Goal: Information Seeking & Learning: Find specific page/section

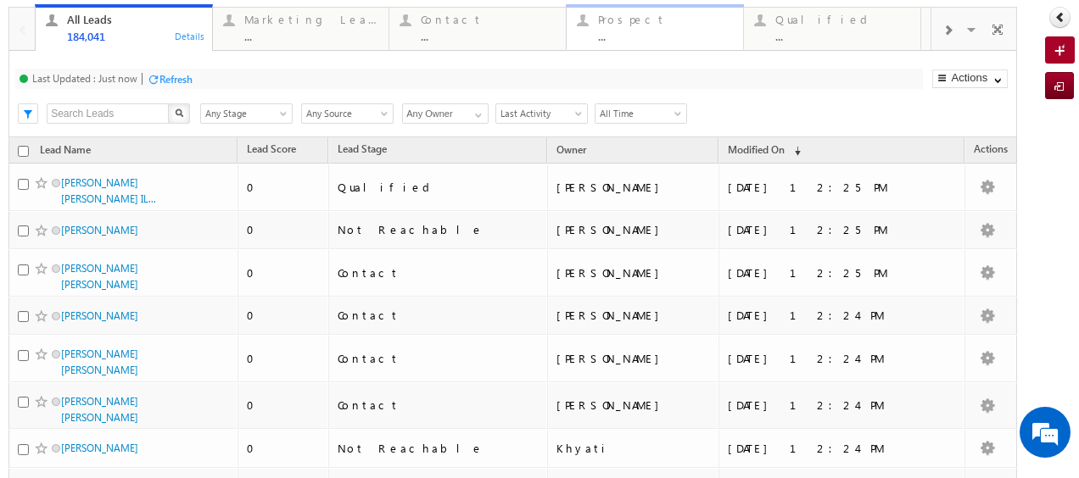
click at [663, 34] on div "..." at bounding box center [665, 36] width 135 height 13
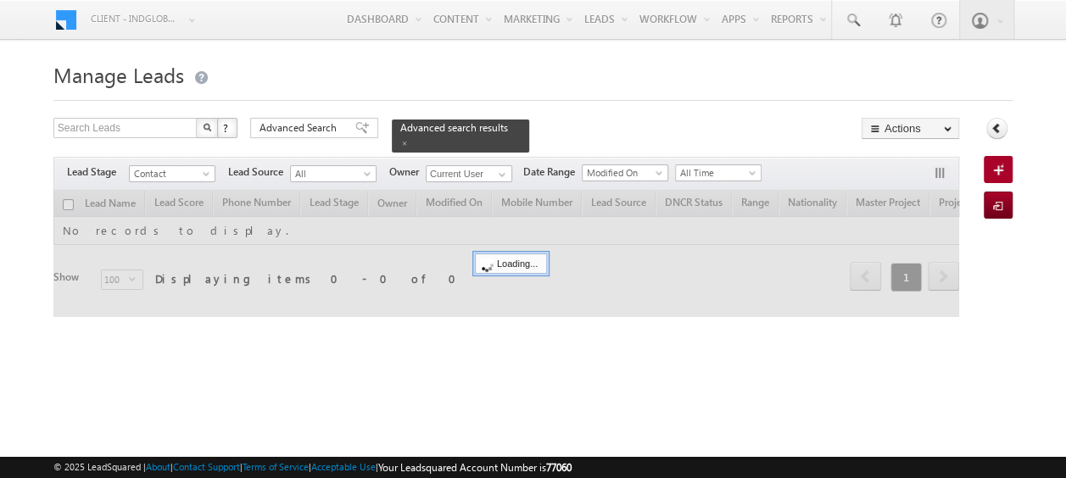
checkbox input "false"
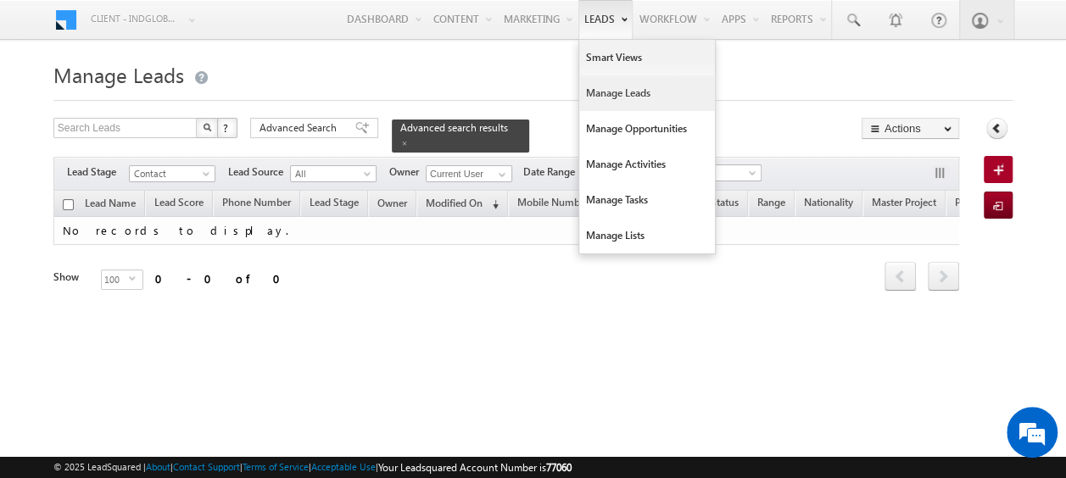
click at [604, 87] on link "Manage Leads" at bounding box center [647, 93] width 136 height 36
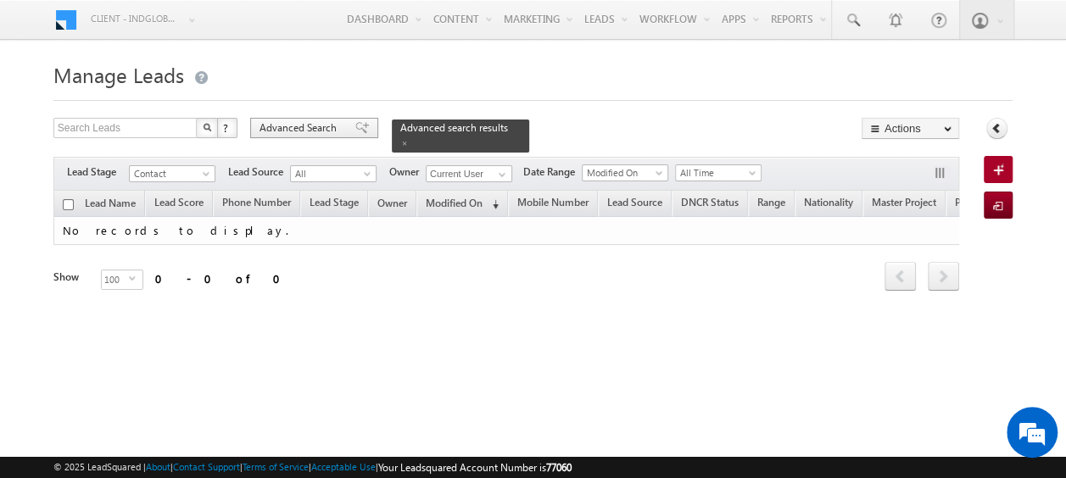
click at [305, 127] on span "Advanced Search" at bounding box center [301, 127] width 82 height 15
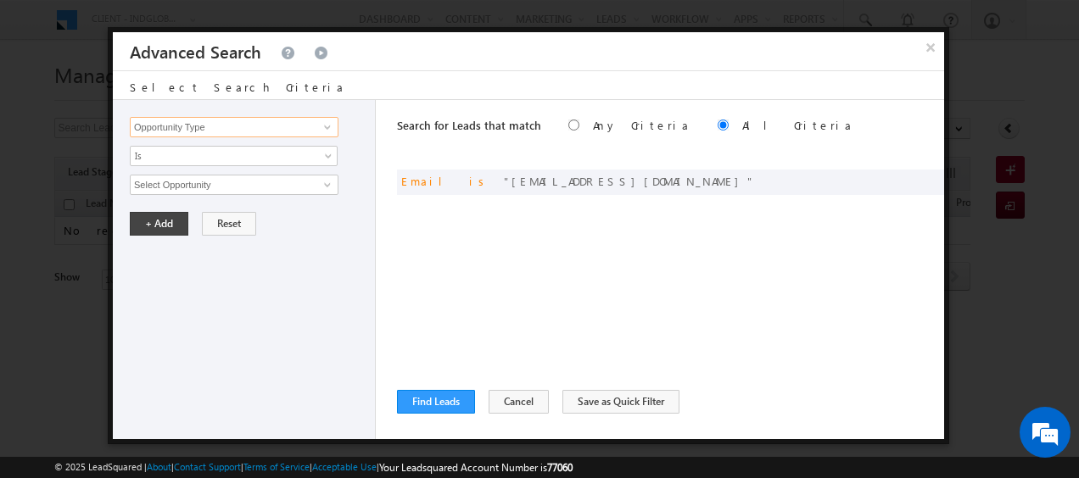
click at [288, 127] on input "Opportunity Type" at bounding box center [234, 127] width 209 height 20
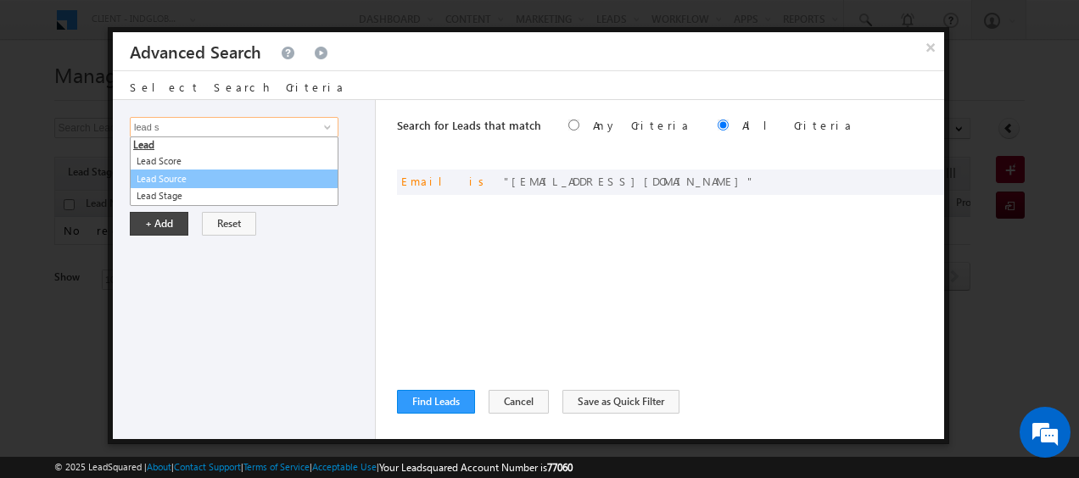
click at [169, 171] on link "Lead Source" at bounding box center [234, 180] width 209 height 20
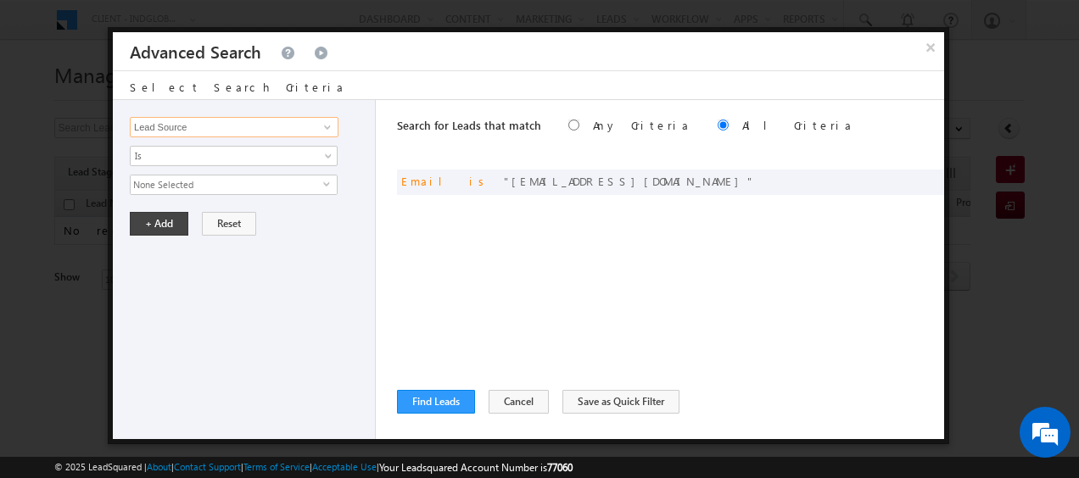
type input "Lead Source"
click at [175, 182] on span "None Selected" at bounding box center [227, 185] width 193 height 19
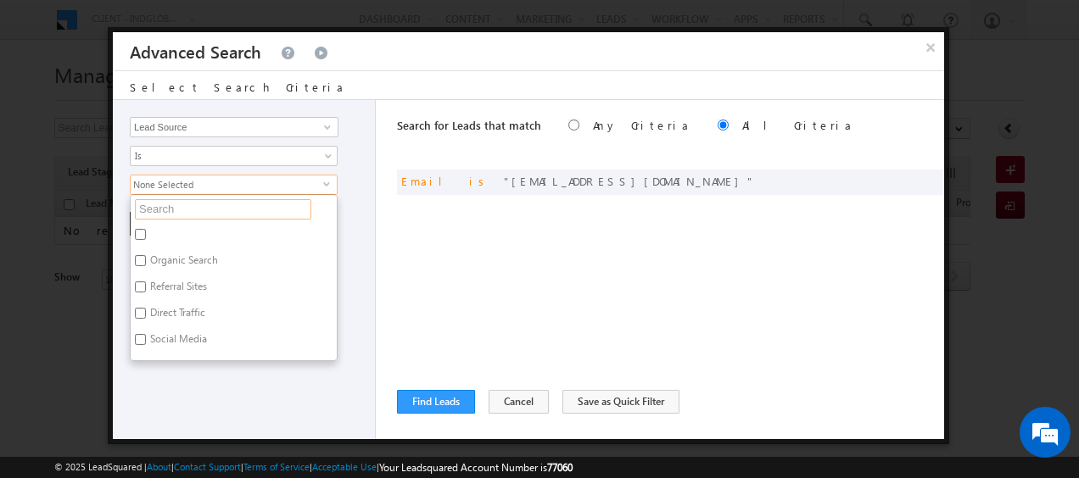
click at [185, 204] on input "text" at bounding box center [223, 209] width 176 height 20
type input "emaa"
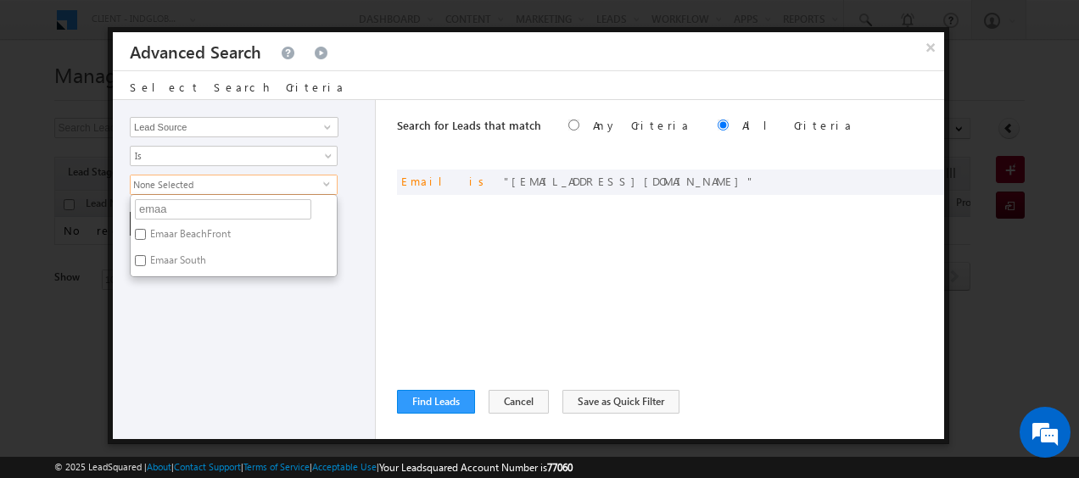
click at [192, 250] on label "Emaar South" at bounding box center [177, 263] width 92 height 26
click at [146, 255] on input "Emaar South" at bounding box center [140, 260] width 11 height 11
checkbox input "true"
click at [152, 200] on input "emaa" at bounding box center [223, 209] width 176 height 20
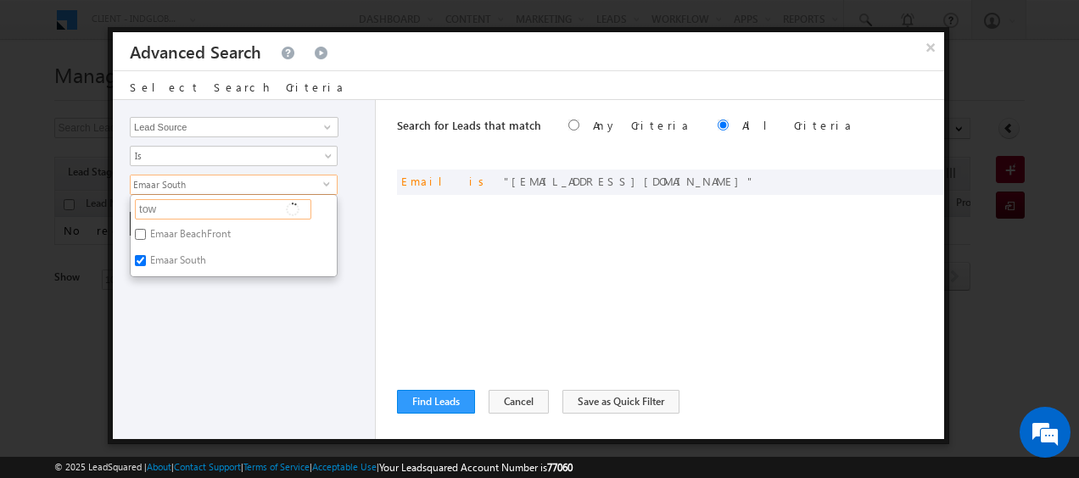
type input "town"
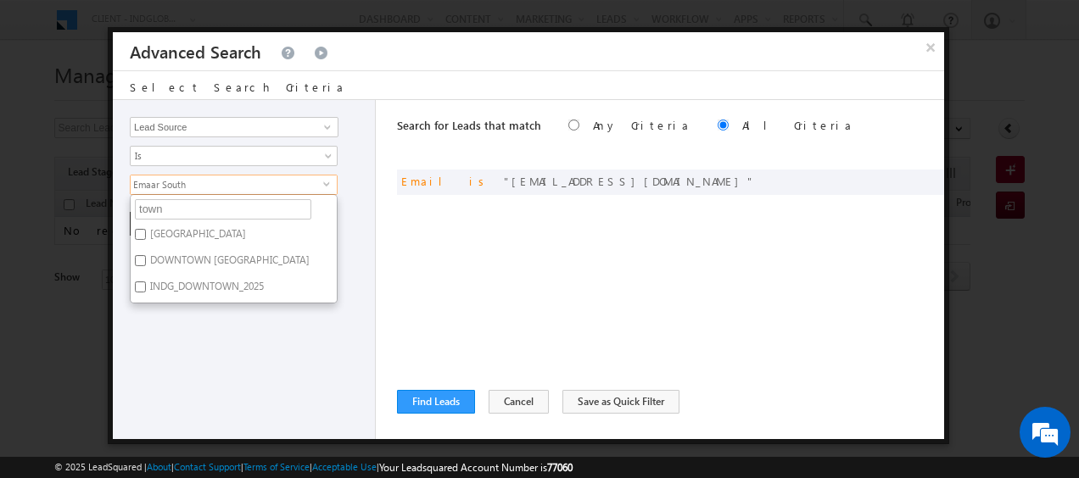
click at [137, 238] on label "[GEOGRAPHIC_DATA]" at bounding box center [197, 237] width 132 height 26
click at [137, 238] on input "[GEOGRAPHIC_DATA]" at bounding box center [140, 234] width 11 height 11
checkbox input "true"
click at [165, 327] on div "Opportunity Type Lead Activity Task Sales Group Prospect Id Address 1 Address 2…" at bounding box center [244, 269] width 263 height 339
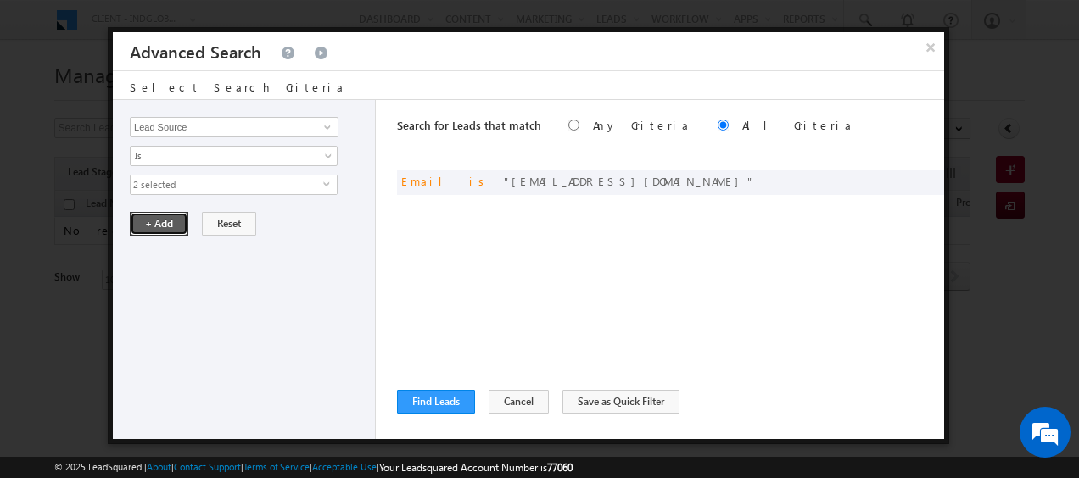
click at [160, 222] on button "+ Add" at bounding box center [159, 224] width 59 height 24
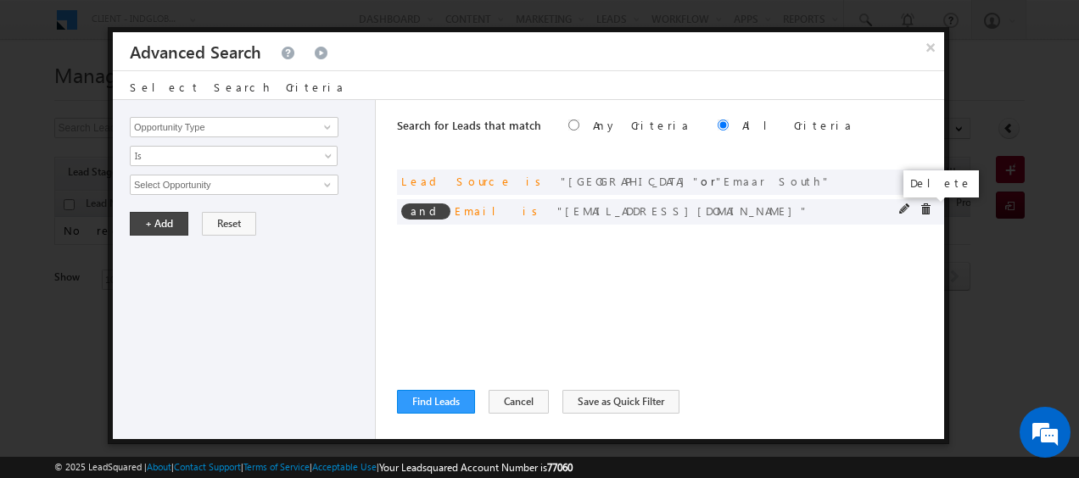
click at [929, 209] on span at bounding box center [926, 210] width 12 height 12
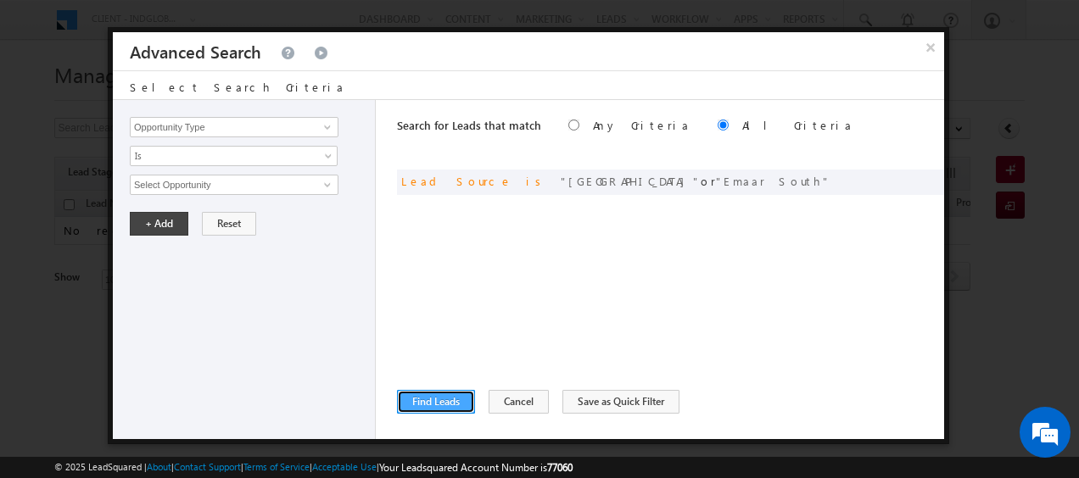
click at [413, 403] on button "Find Leads" at bounding box center [436, 402] width 78 height 24
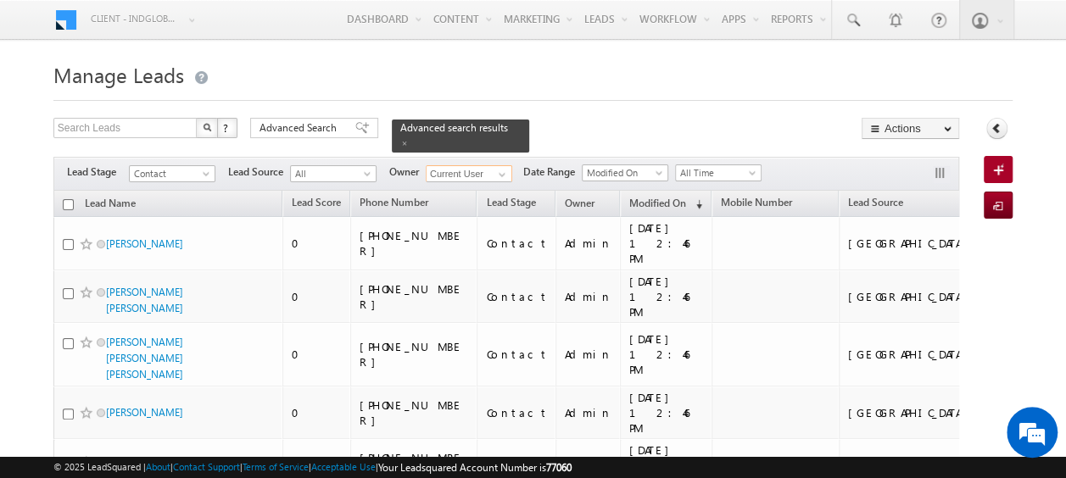
click at [467, 165] on input "Current User" at bounding box center [469, 173] width 87 height 17
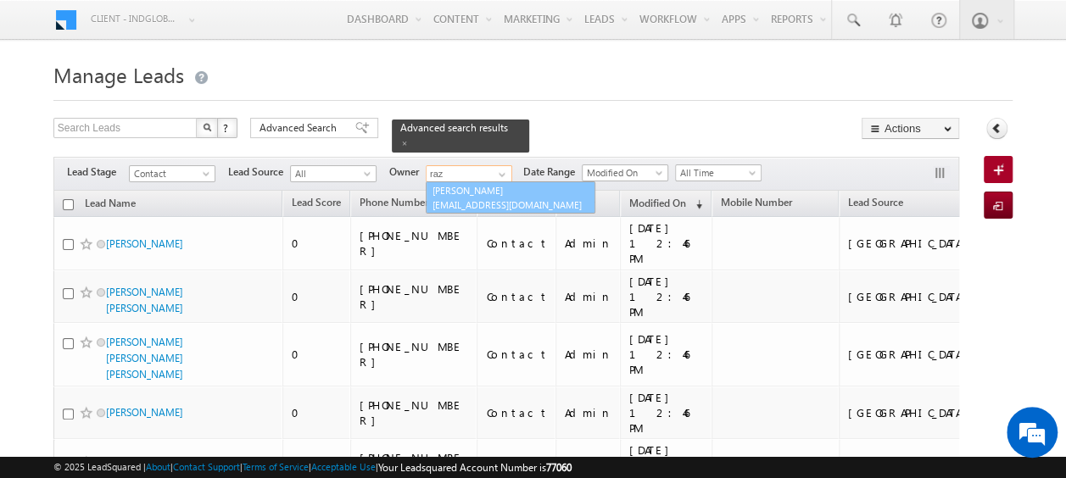
click at [473, 184] on link "Shaik Razak shaik.razak@indglobal.ae" at bounding box center [511, 198] width 170 height 32
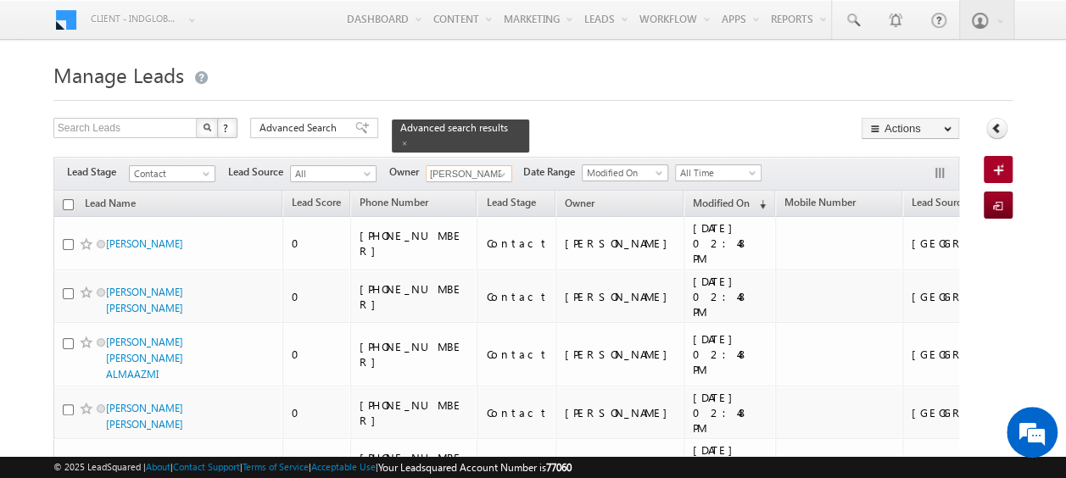
type input "[PERSON_NAME]"
click at [182, 166] on span "Contact" at bounding box center [170, 173] width 81 height 15
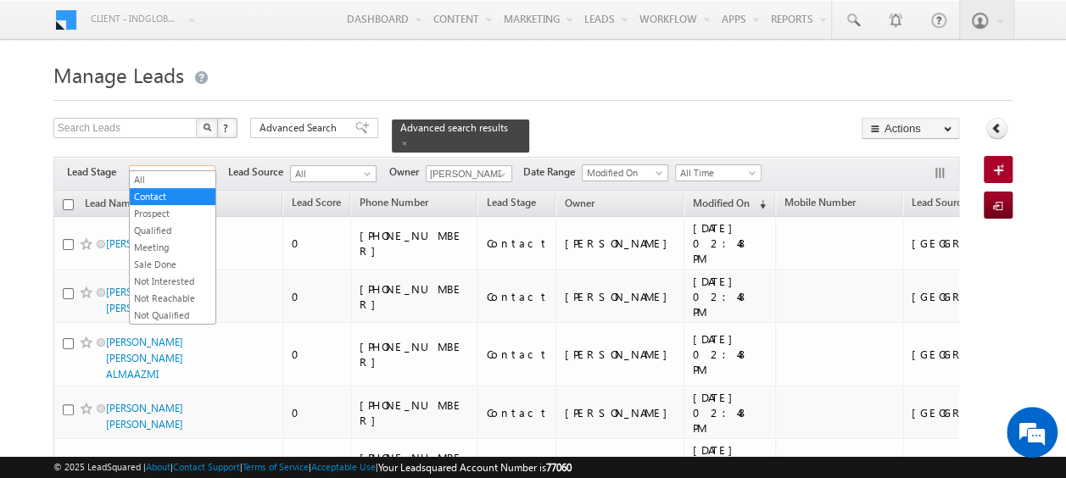
click at [182, 166] on span "Contact" at bounding box center [170, 173] width 81 height 15
click at [176, 166] on span "Contact" at bounding box center [170, 173] width 81 height 15
click at [193, 242] on link "Meeting" at bounding box center [173, 247] width 86 height 15
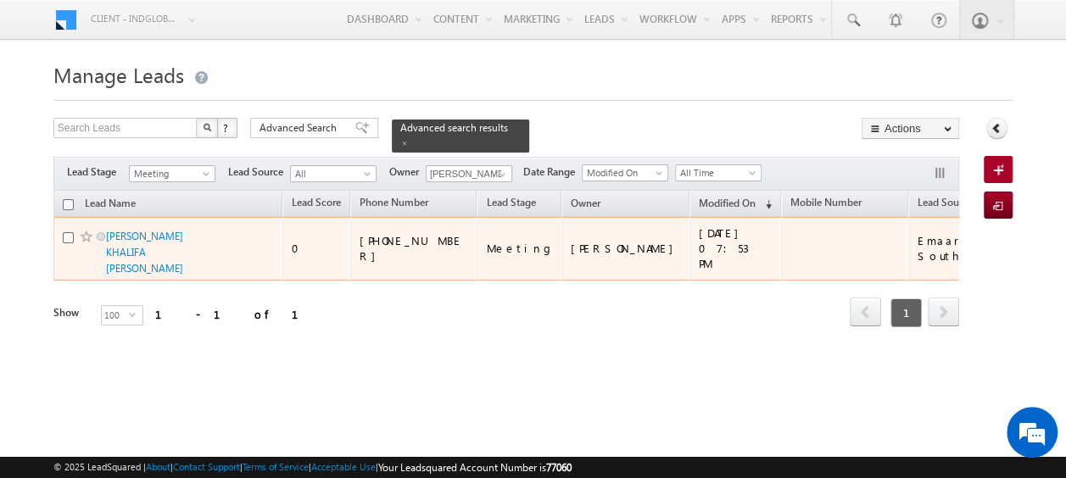
click at [193, 242] on span "[PERSON_NAME] KHALIFA [PERSON_NAME]" at bounding box center [163, 252] width 115 height 48
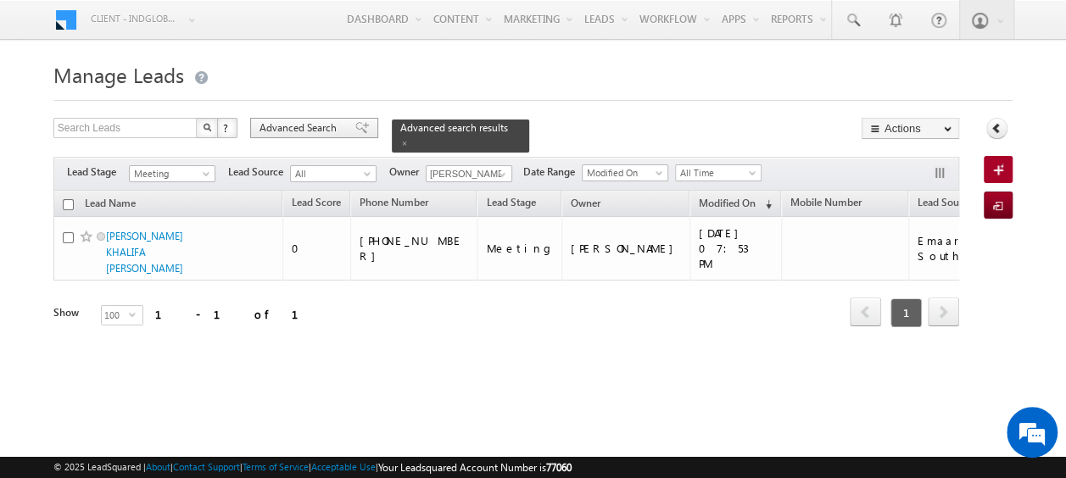
click at [285, 128] on span "Advanced Search" at bounding box center [301, 127] width 82 height 15
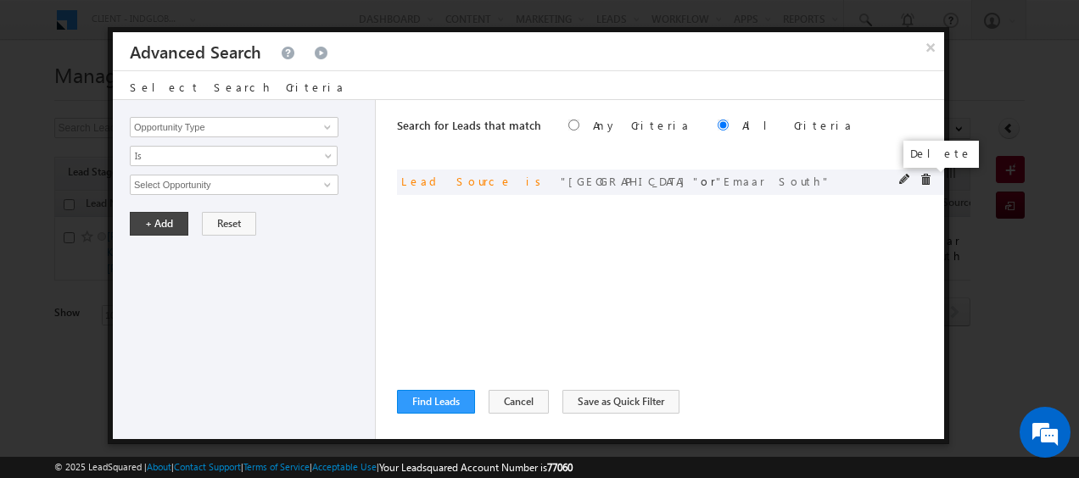
click at [930, 178] on span at bounding box center [926, 180] width 12 height 12
click at [271, 127] on input "Opportunity Type" at bounding box center [234, 127] width 209 height 20
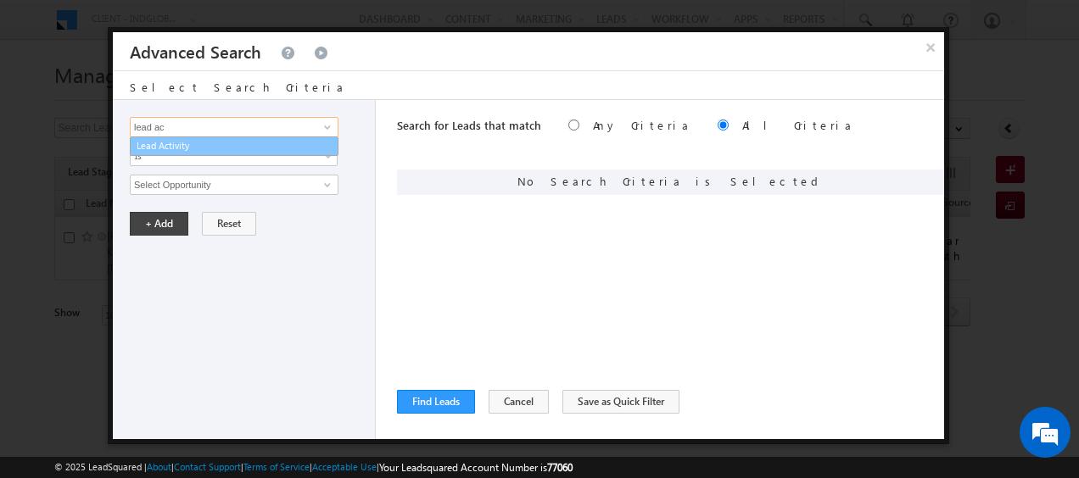
click at [263, 143] on link "Lead Activity" at bounding box center [234, 147] width 209 height 20
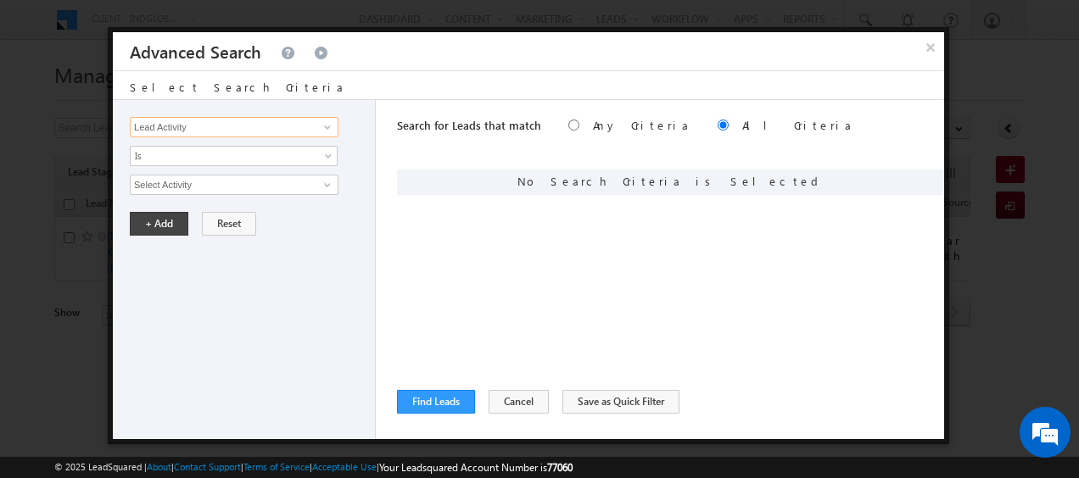
type input "Lead Activity"
click at [238, 176] on input "Select Activity" at bounding box center [234, 185] width 209 height 20
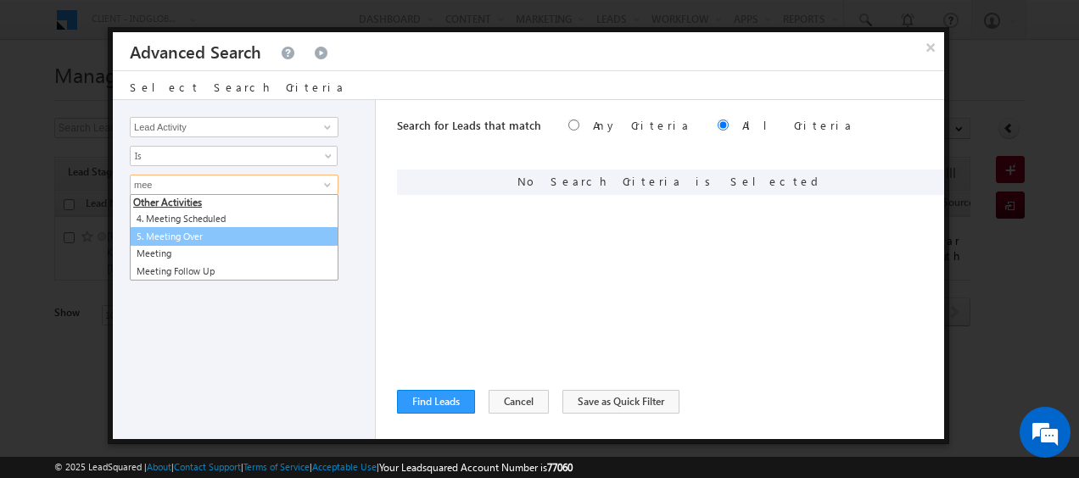
click at [210, 233] on link "5. Meeting Over" at bounding box center [234, 237] width 209 height 20
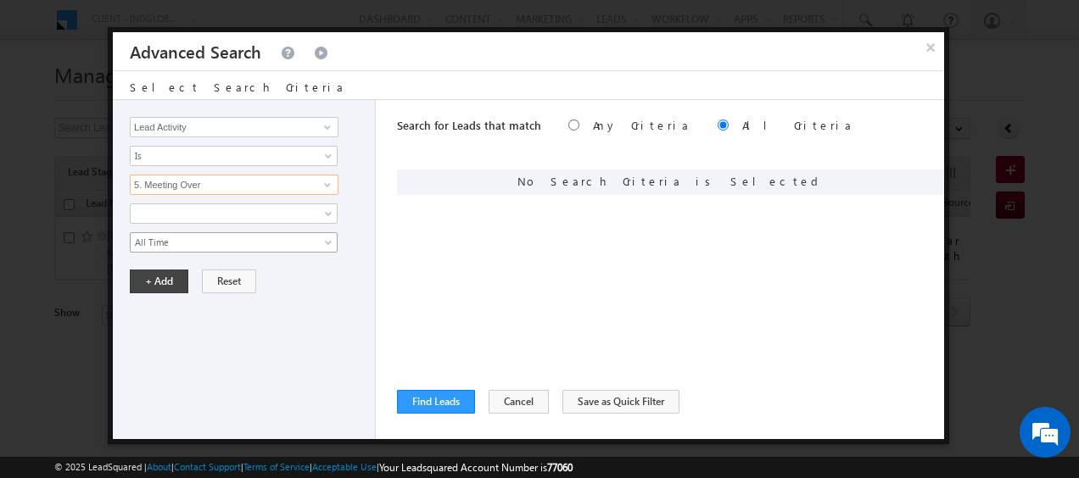
type input "5. Meeting Over"
click at [206, 238] on span "All Time" at bounding box center [223, 242] width 184 height 15
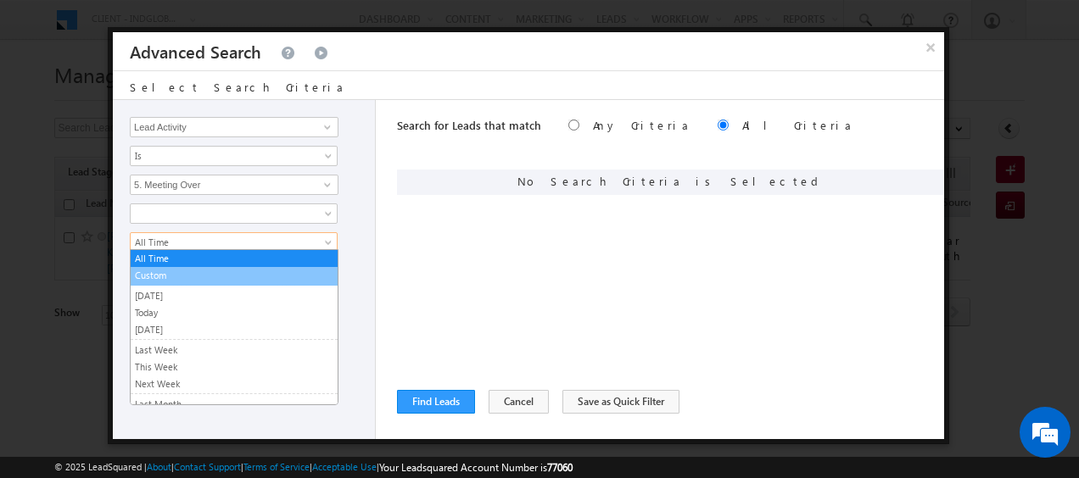
click at [192, 270] on link "Custom" at bounding box center [234, 275] width 207 height 15
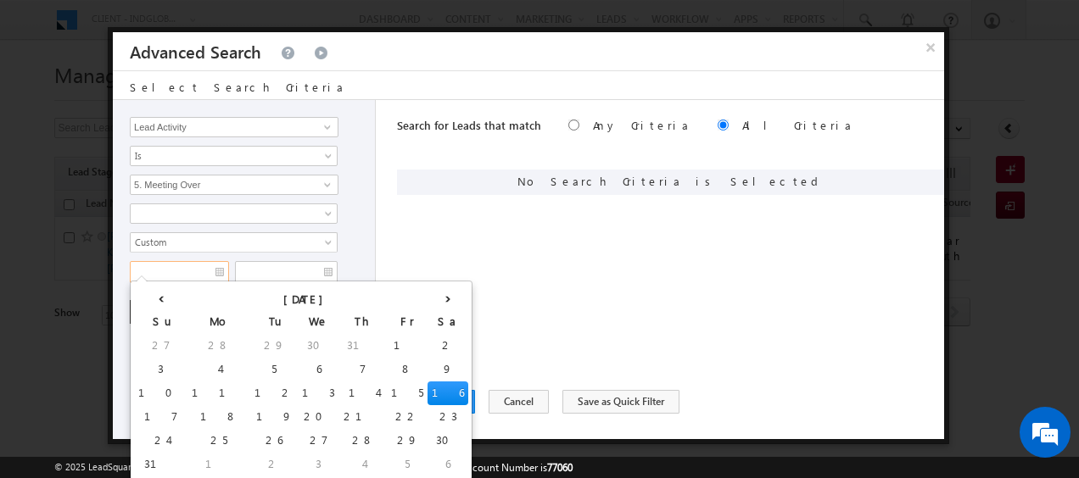
click at [192, 270] on input "text" at bounding box center [179, 272] width 99 height 22
click at [153, 395] on td "10" at bounding box center [160, 394] width 53 height 24
type input "10/08/2025"
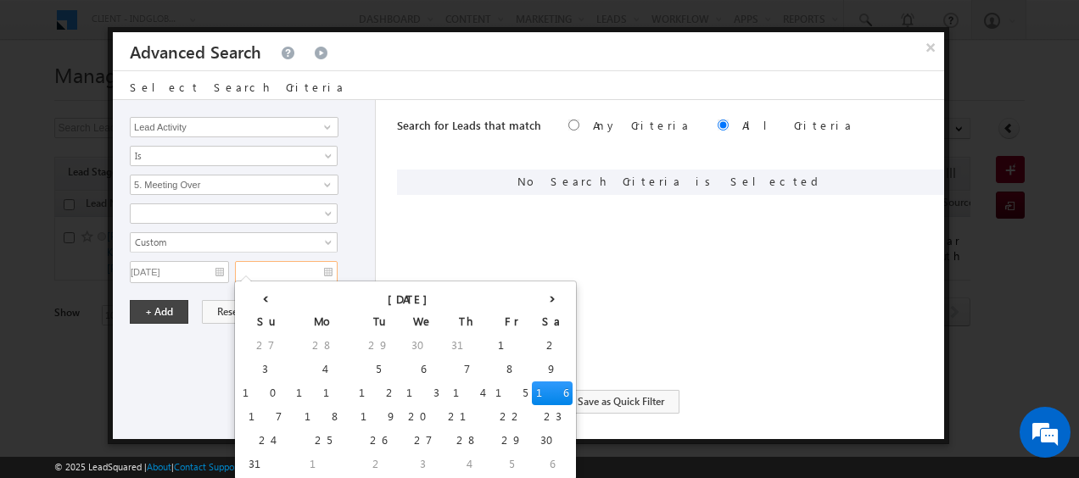
click at [319, 270] on input "text" at bounding box center [286, 272] width 103 height 22
click at [532, 391] on td "16" at bounding box center [552, 394] width 41 height 24
type input "16/08/2025"
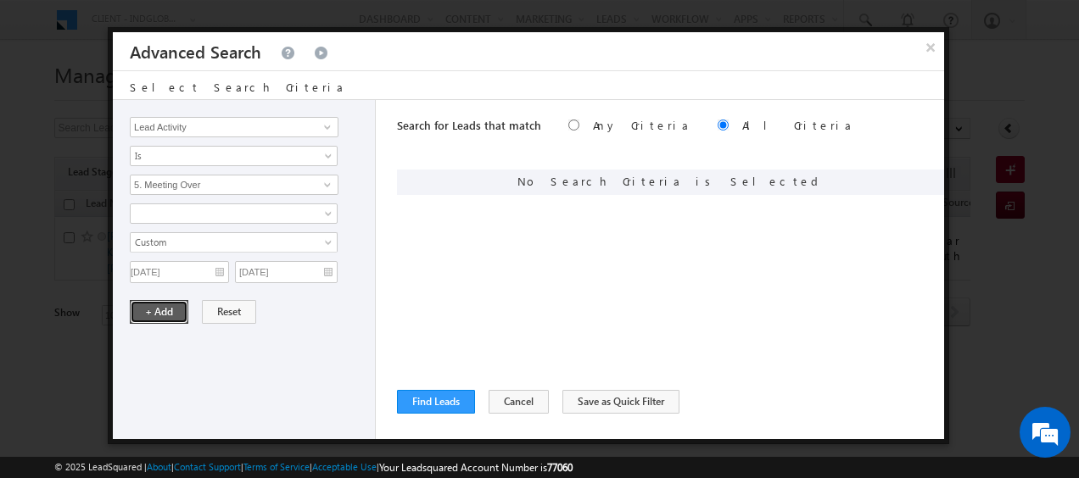
click at [165, 300] on button "+ Add" at bounding box center [159, 312] width 59 height 24
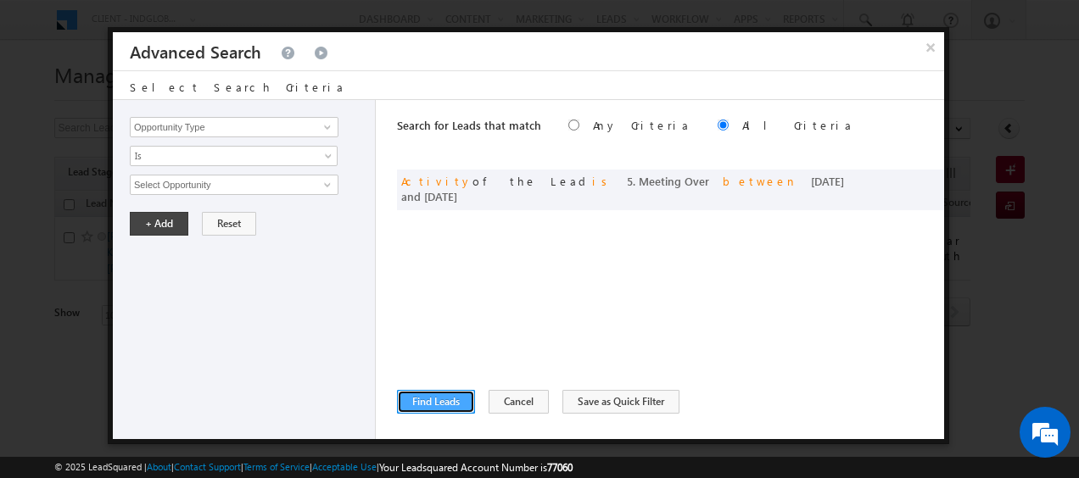
click at [439, 405] on button "Find Leads" at bounding box center [436, 402] width 78 height 24
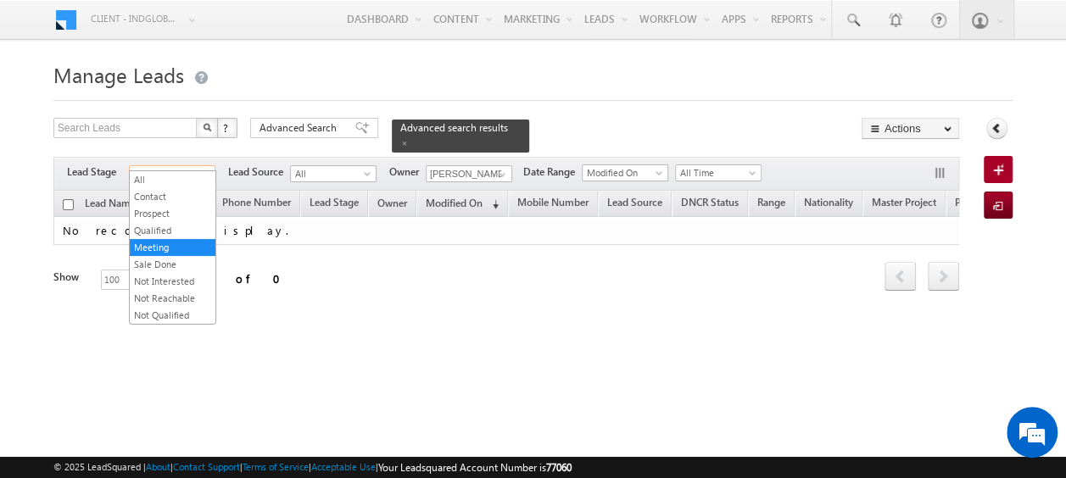
click at [197, 166] on span "Meeting" at bounding box center [170, 173] width 81 height 15
click at [185, 175] on link "All" at bounding box center [173, 179] width 86 height 15
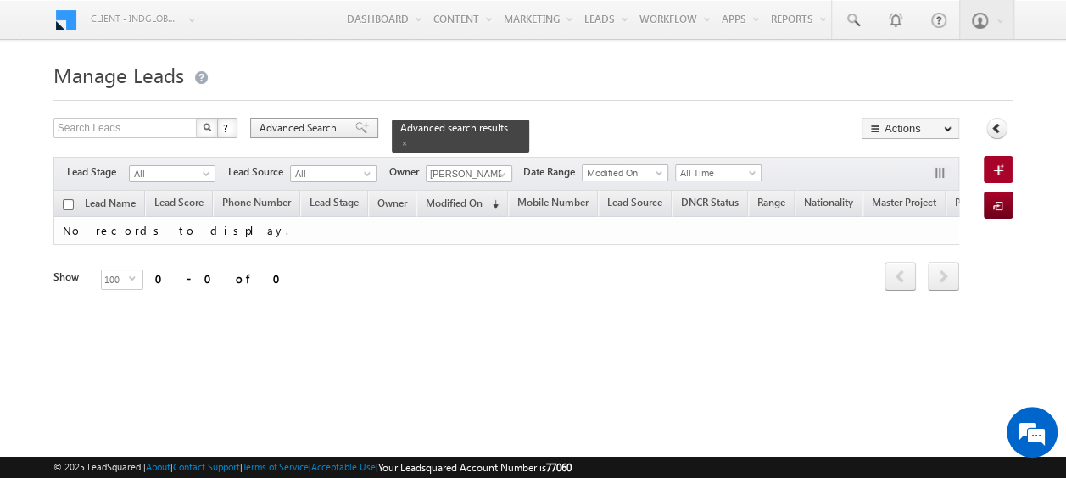
click at [299, 131] on span "Advanced Search" at bounding box center [301, 127] width 82 height 15
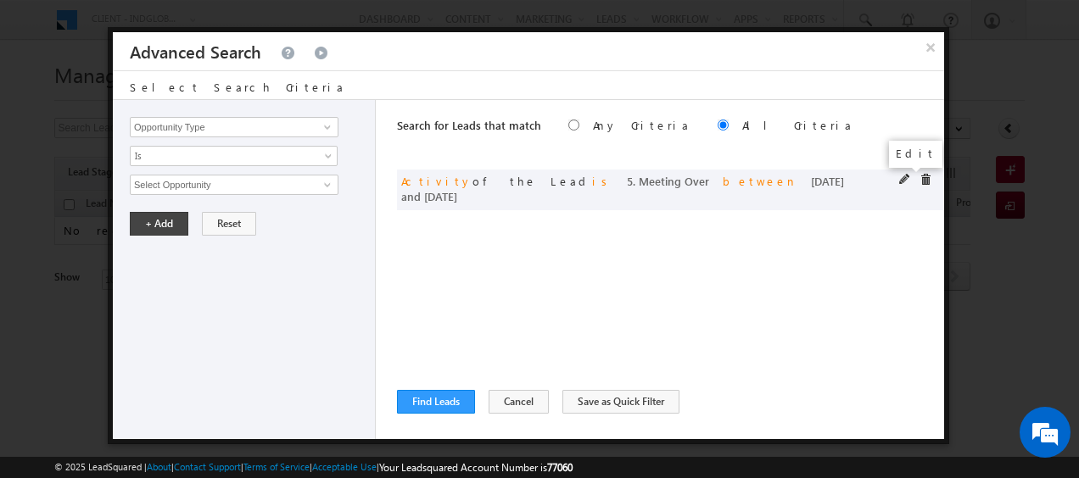
click at [908, 178] on span at bounding box center [905, 180] width 12 height 12
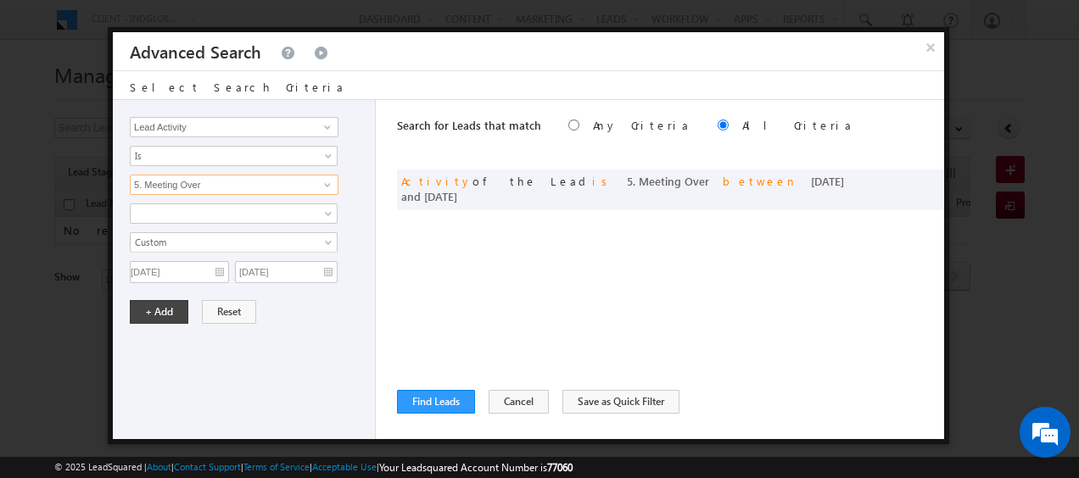
click at [232, 182] on input "5. Meeting Over" at bounding box center [234, 185] width 209 height 20
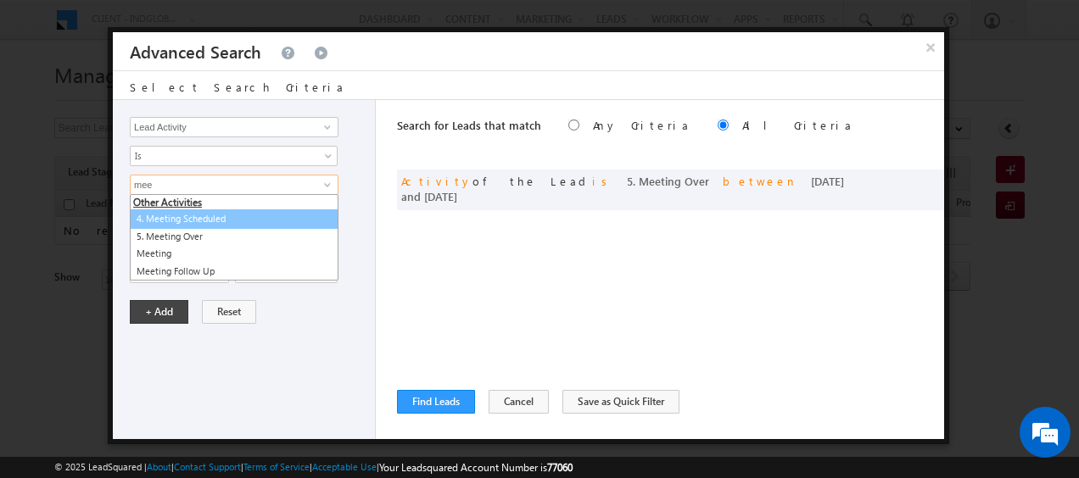
click at [221, 210] on link "4. Meeting Scheduled" at bounding box center [234, 220] width 209 height 20
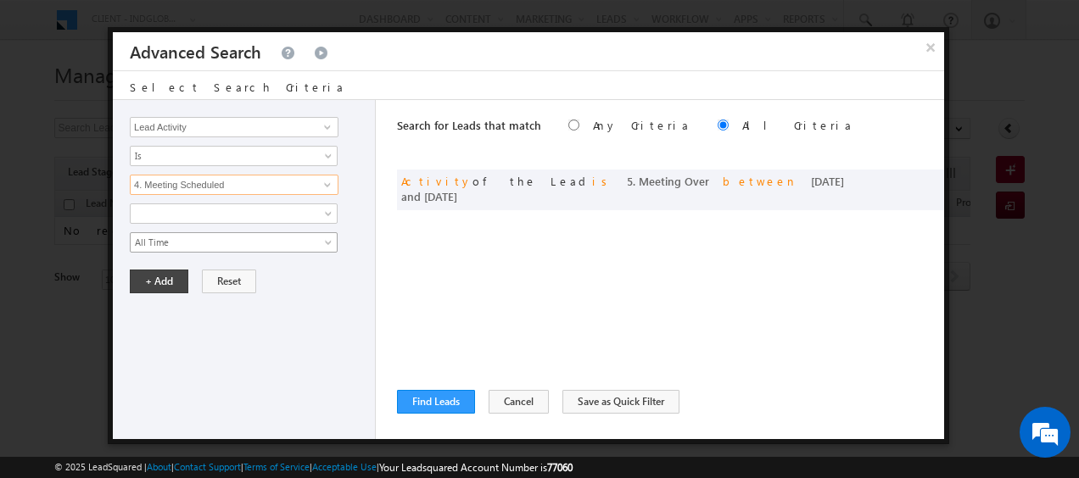
type input "4. Meeting Scheduled"
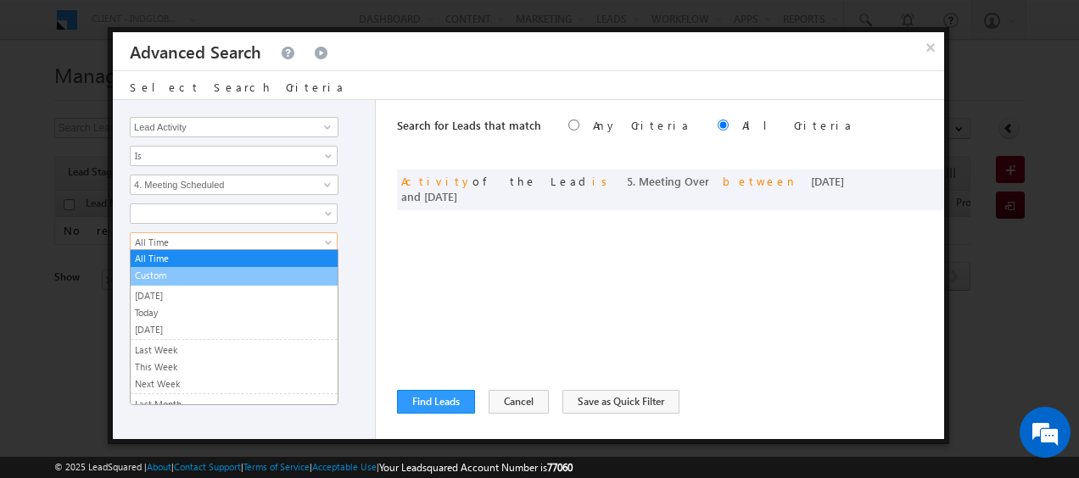
drag, startPoint x: 191, startPoint y: 241, endPoint x: 178, endPoint y: 275, distance: 36.2
click at [178, 275] on body "Menu Client - indglobal1 (77060) X (My Organization) - indglobal (48060) Client…" at bounding box center [539, 240] width 1079 height 481
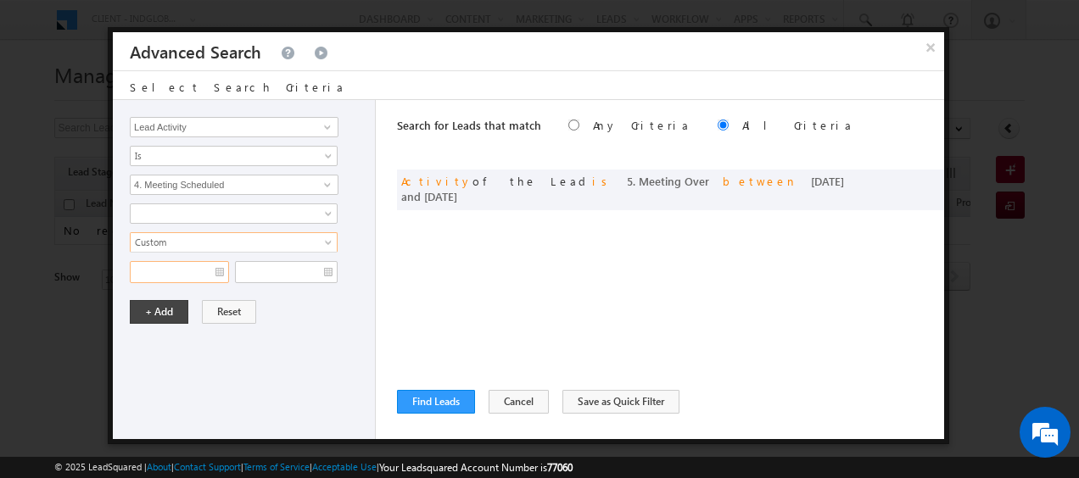
click at [178, 275] on input "text" at bounding box center [179, 272] width 99 height 22
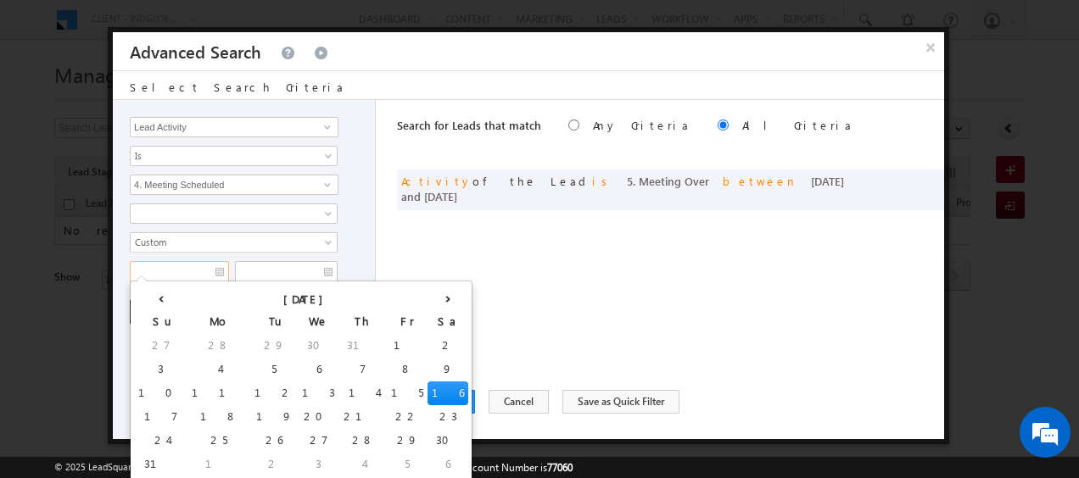
click at [178, 275] on input "text" at bounding box center [179, 272] width 99 height 22
click at [142, 389] on td "10" at bounding box center [160, 394] width 53 height 24
type input "10/08/2025"
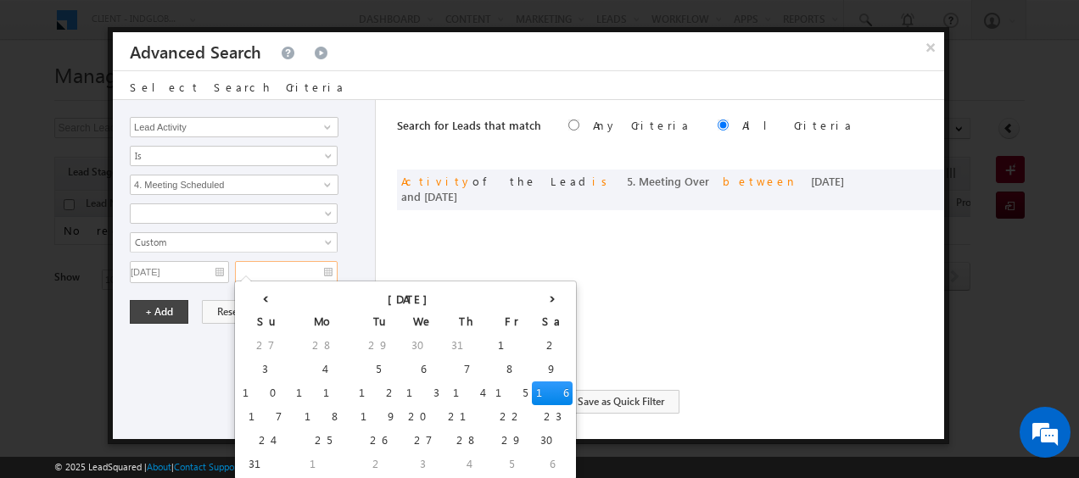
click at [299, 272] on input "text" at bounding box center [286, 272] width 103 height 22
click at [532, 395] on td "16" at bounding box center [552, 394] width 41 height 24
type input "16/08/2025"
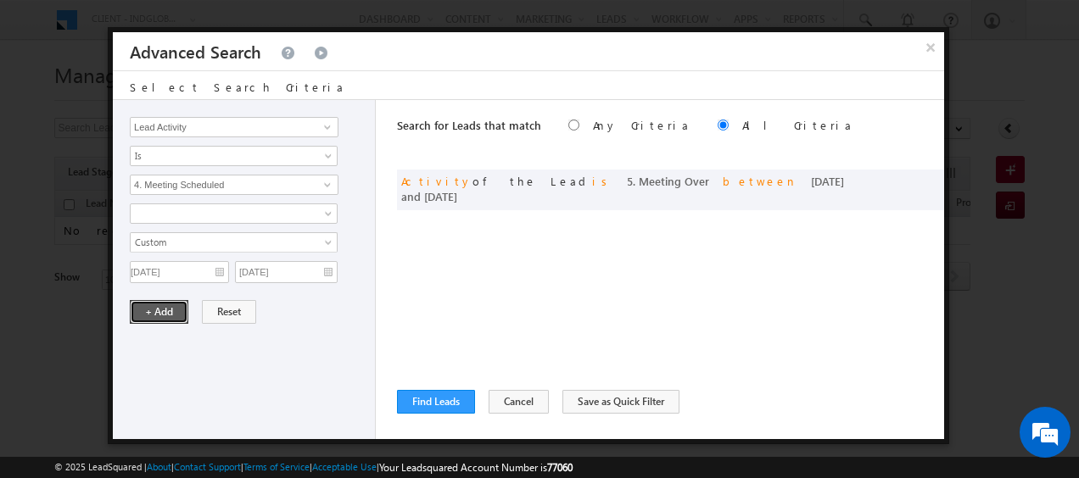
click at [159, 312] on button "+ Add" at bounding box center [159, 312] width 59 height 24
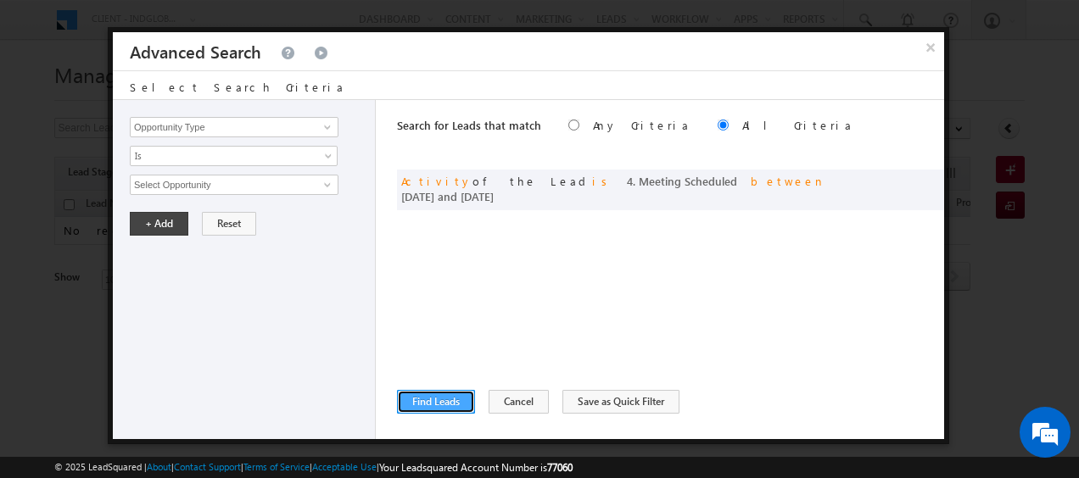
click at [423, 395] on button "Find Leads" at bounding box center [436, 402] width 78 height 24
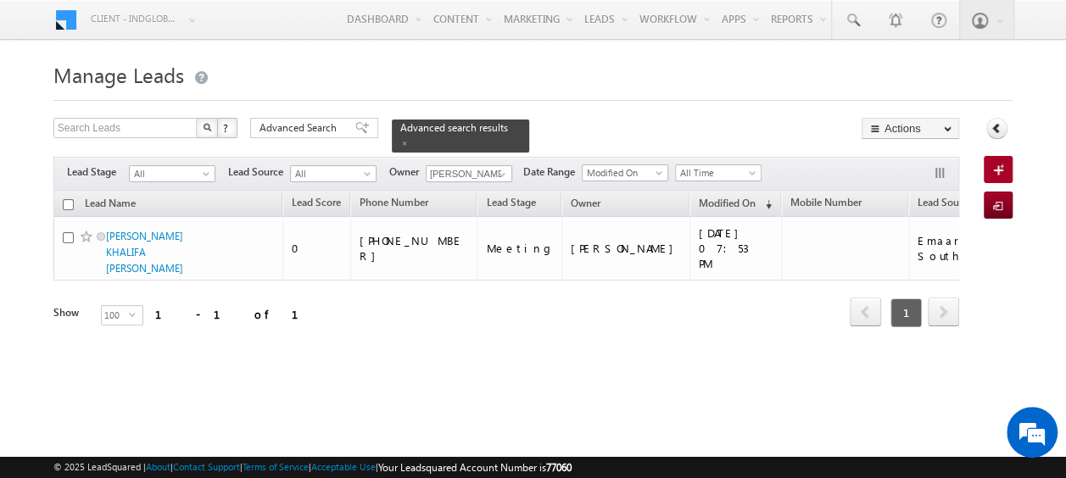
drag, startPoint x: 178, startPoint y: 220, endPoint x: 48, endPoint y: 270, distance: 139.9
click at [48, 270] on body "Menu Client - indglobal1 (77060) X (My Organization) - indglobal (48060) Client…" at bounding box center [533, 240] width 1066 height 481
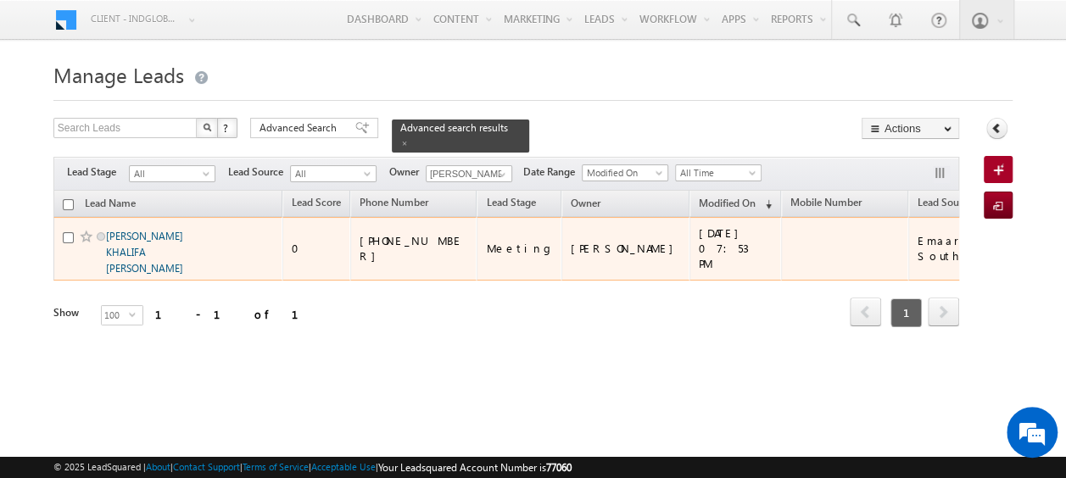
click at [154, 230] on link "[PERSON_NAME] KHALIFA [PERSON_NAME]" at bounding box center [144, 252] width 77 height 45
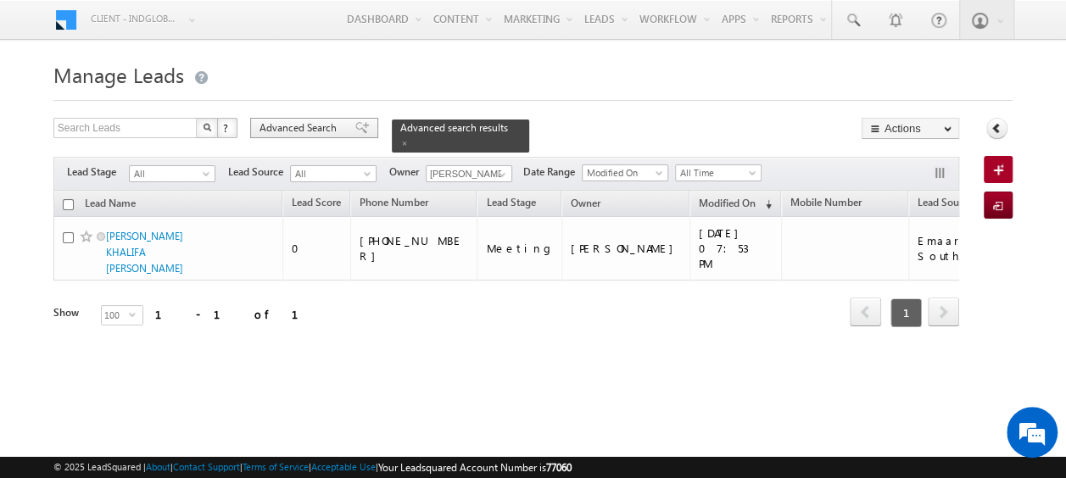
click at [328, 127] on span "Advanced Search" at bounding box center [301, 127] width 82 height 15
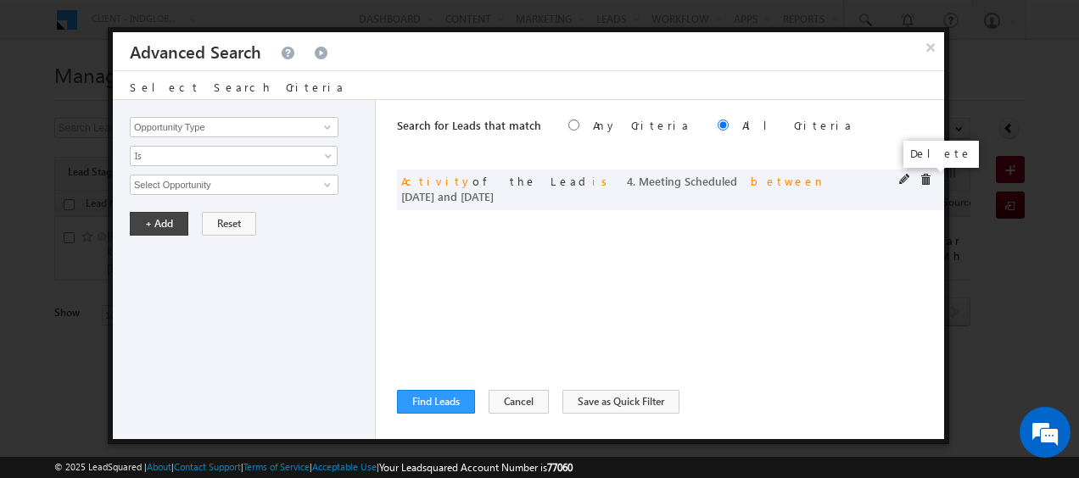
click at [930, 176] on span at bounding box center [926, 180] width 12 height 12
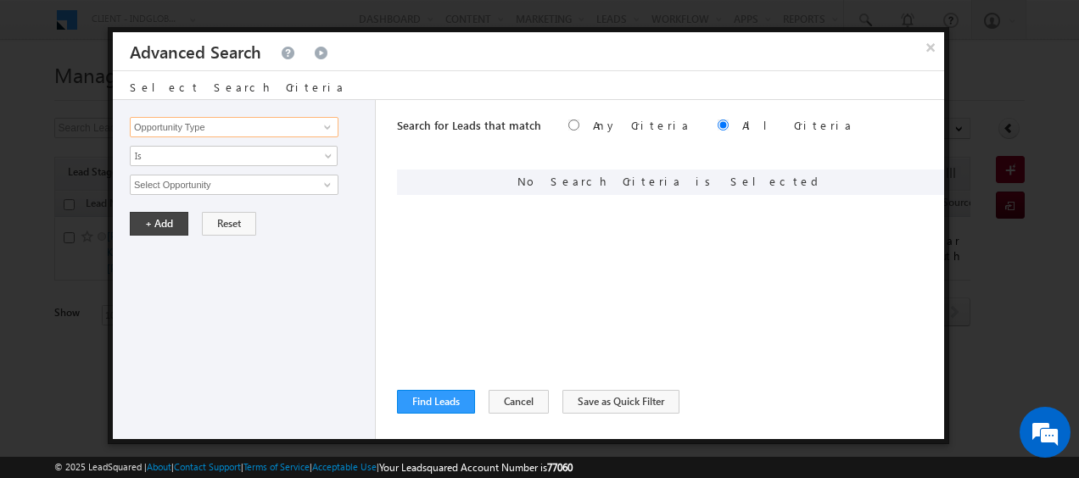
click at [248, 128] on input "Opportunity Type" at bounding box center [234, 127] width 209 height 20
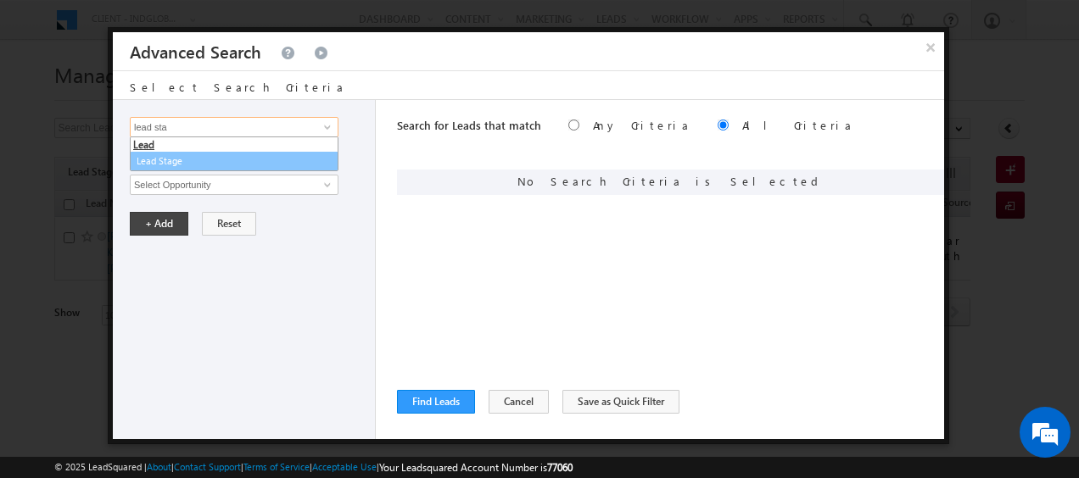
click at [215, 165] on link "Lead Stage" at bounding box center [234, 162] width 209 height 20
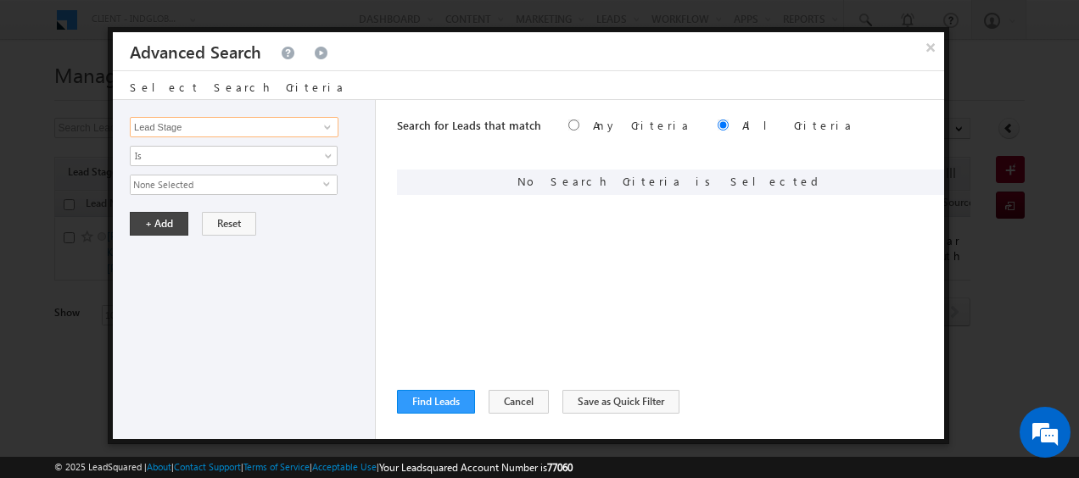
type input "Lead Stage"
click at [206, 177] on span "None Selected" at bounding box center [227, 185] width 193 height 19
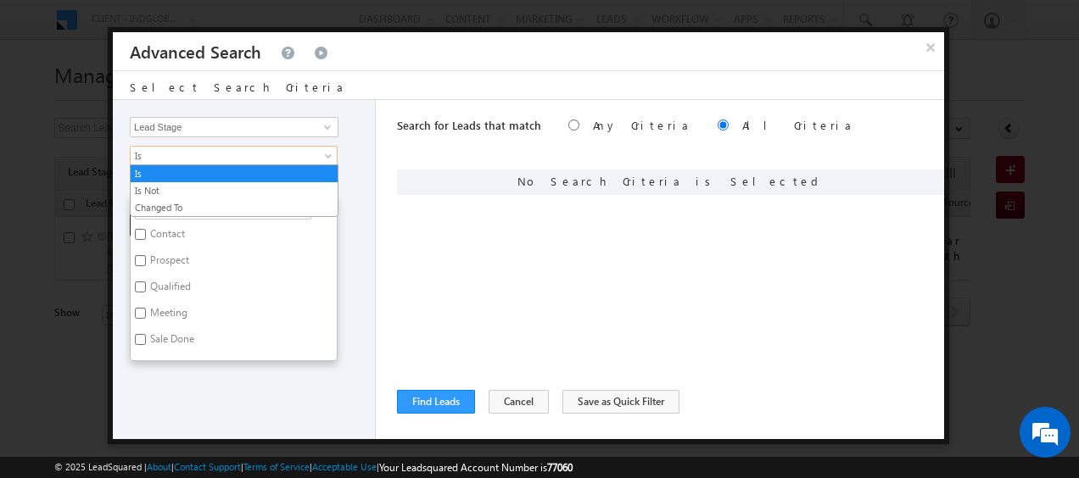
click at [213, 151] on span "Is" at bounding box center [223, 155] width 184 height 15
click at [190, 200] on link "Changed To" at bounding box center [234, 207] width 207 height 15
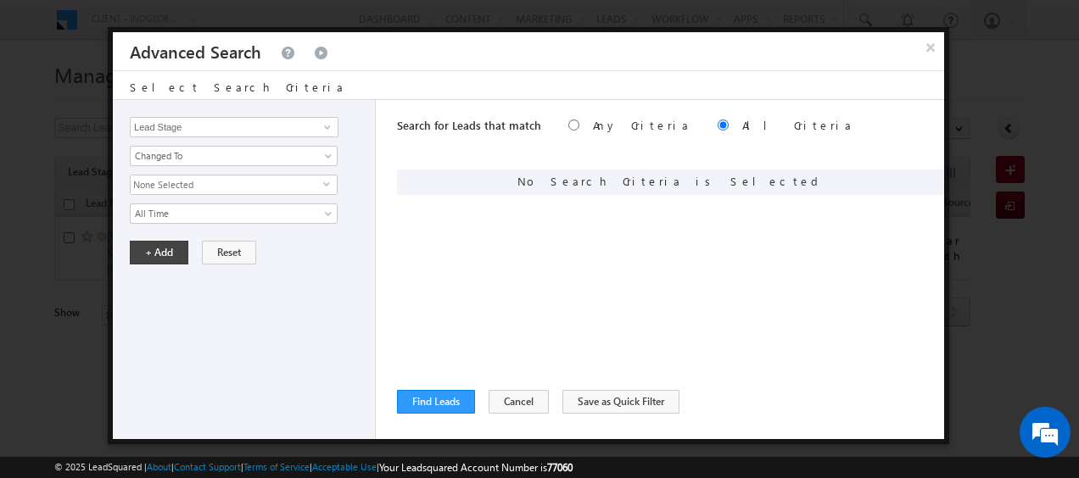
drag, startPoint x: 190, startPoint y: 199, endPoint x: 204, endPoint y: 187, distance: 17.5
click at [204, 187] on div "Opportunity Type Lead Activity Task Sales Group Prospect Id Address 1 Address 2…" at bounding box center [244, 269] width 263 height 339
click at [204, 187] on span "None Selected" at bounding box center [227, 185] width 193 height 19
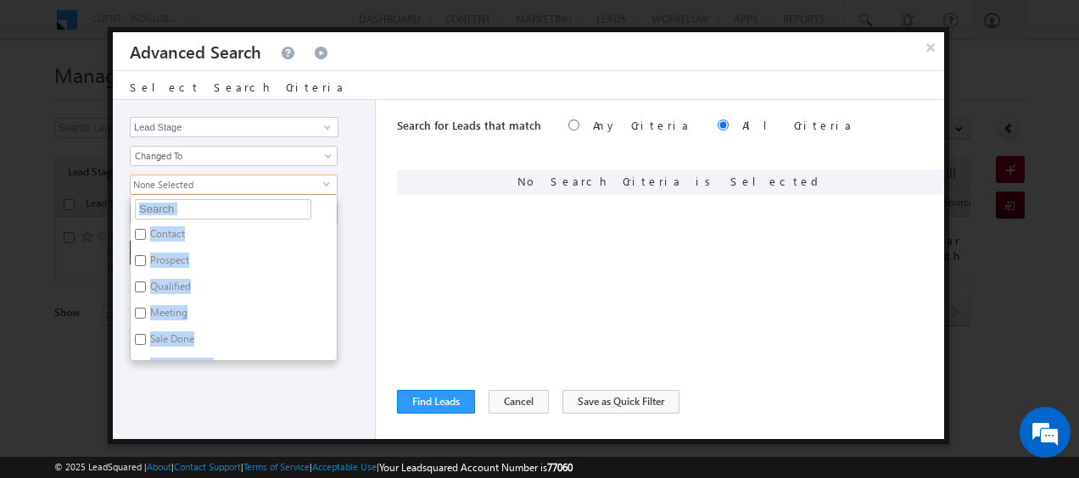
click at [170, 255] on label "Prospect" at bounding box center [168, 263] width 75 height 26
click at [146, 255] on input "Prospect" at bounding box center [140, 260] width 11 height 11
checkbox input "true"
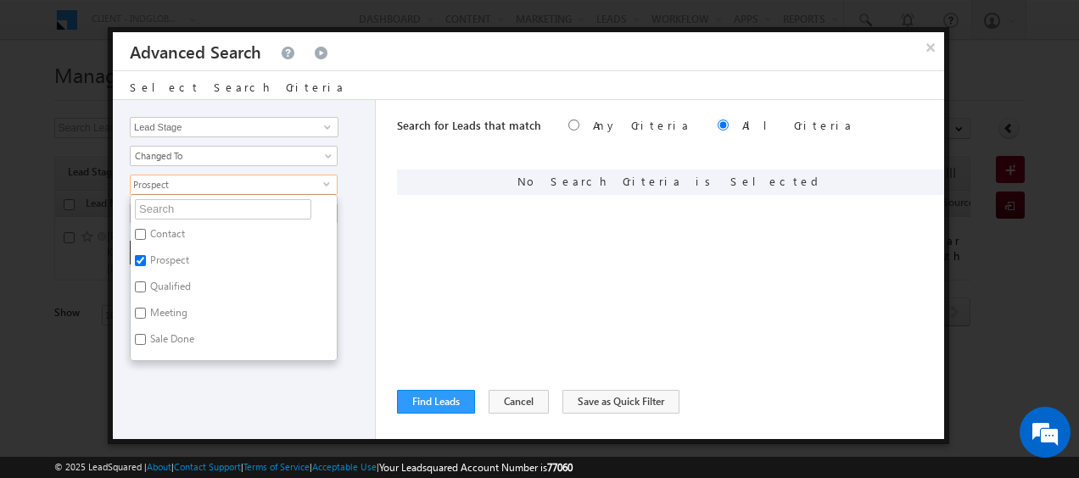
click at [254, 369] on div "Opportunity Type Lead Activity Task Sales Group Prospect Id Address 1 Address 2…" at bounding box center [244, 269] width 263 height 339
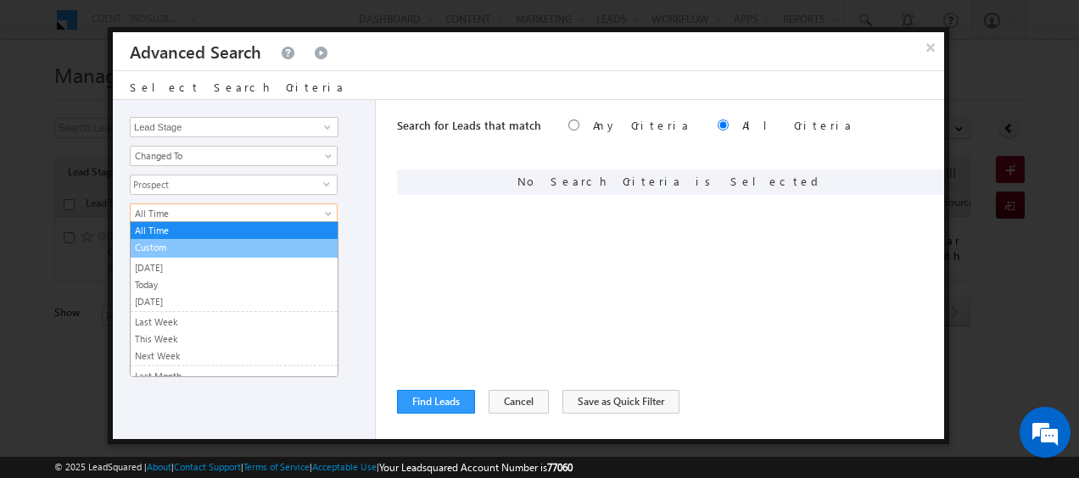
drag, startPoint x: 201, startPoint y: 214, endPoint x: 181, endPoint y: 243, distance: 35.3
click at [181, 243] on body "Menu Client - indglobal1 (77060) X (My Organization) - indglobal (48060) Client…" at bounding box center [539, 240] width 1079 height 481
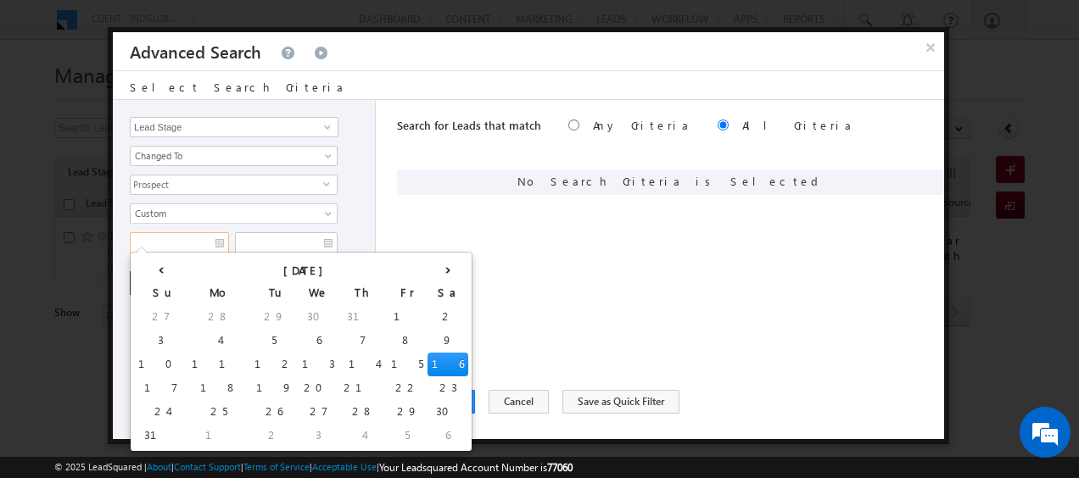
click at [181, 243] on input "text" at bounding box center [179, 243] width 99 height 22
click at [152, 370] on td "10" at bounding box center [160, 365] width 53 height 24
type input "10/08/2025"
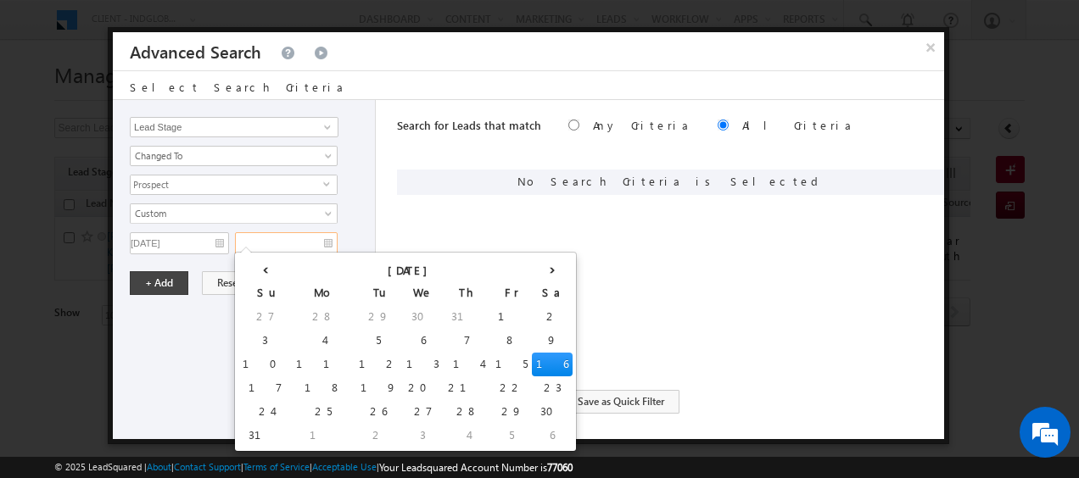
click at [284, 237] on input "text" at bounding box center [286, 243] width 103 height 22
click at [532, 358] on td "16" at bounding box center [552, 365] width 41 height 24
type input "16/08/2025"
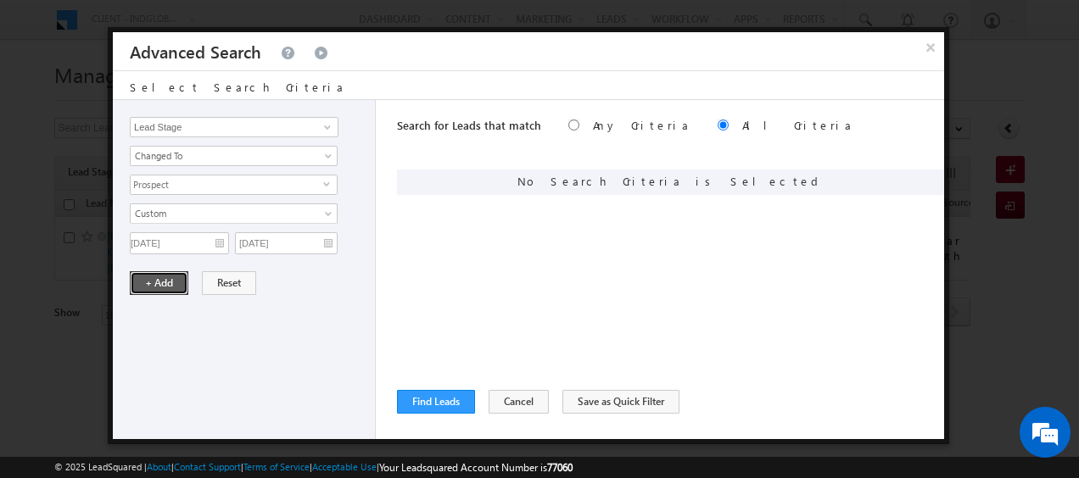
click at [171, 288] on button "+ Add" at bounding box center [159, 283] width 59 height 24
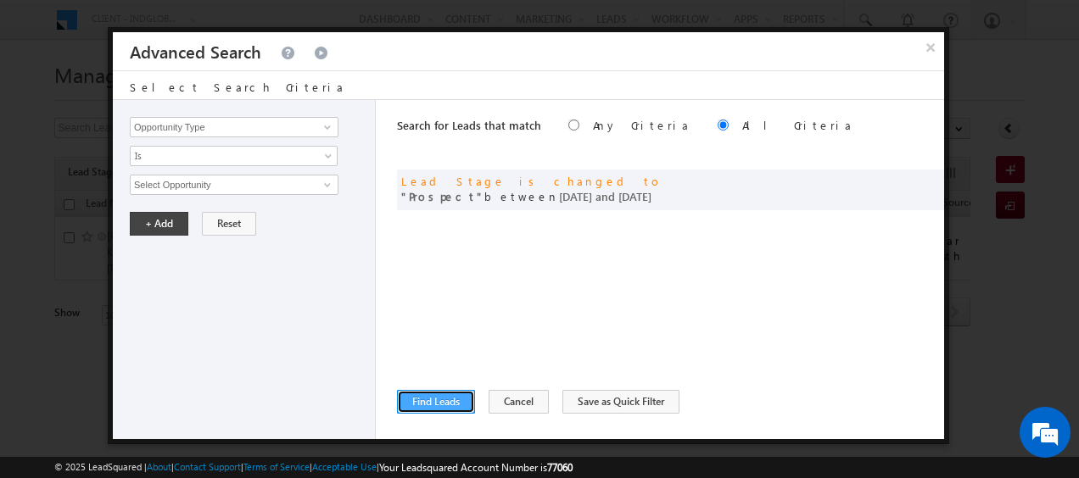
click at [446, 411] on button "Find Leads" at bounding box center [436, 402] width 78 height 24
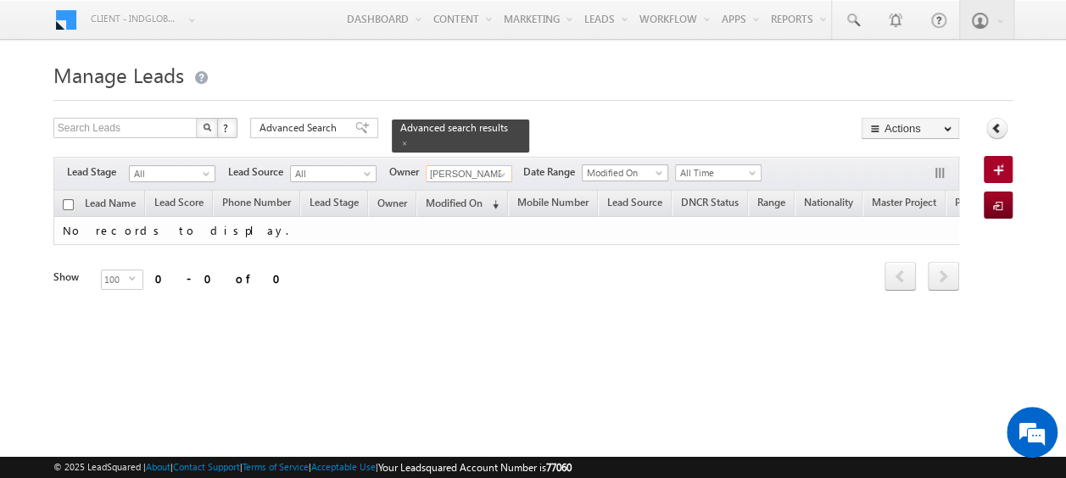
click at [472, 165] on input "[PERSON_NAME]" at bounding box center [469, 173] width 87 height 17
click at [497, 168] on span at bounding box center [502, 175] width 14 height 14
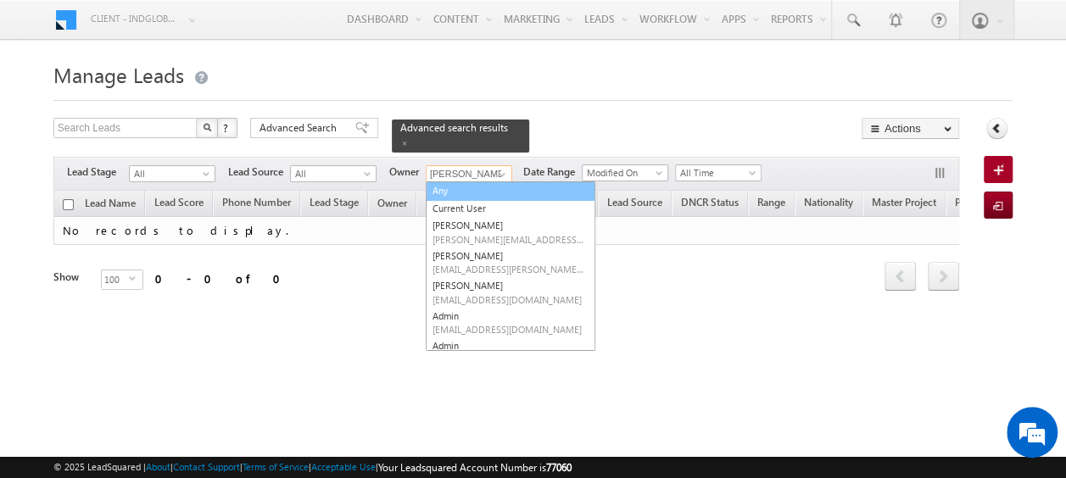
click at [495, 182] on link "Any" at bounding box center [511, 192] width 170 height 20
type input "Any"
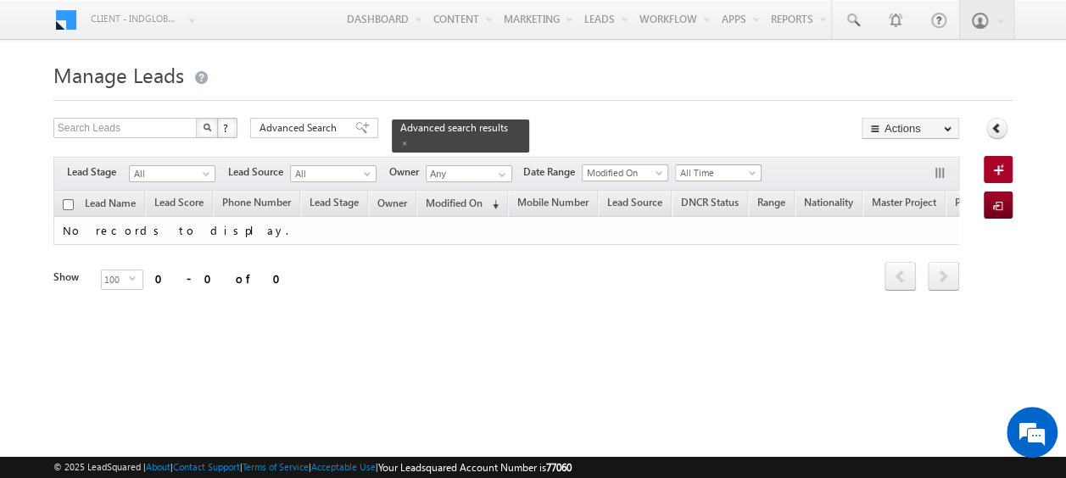
click at [721, 168] on span "All Time" at bounding box center [716, 172] width 81 height 15
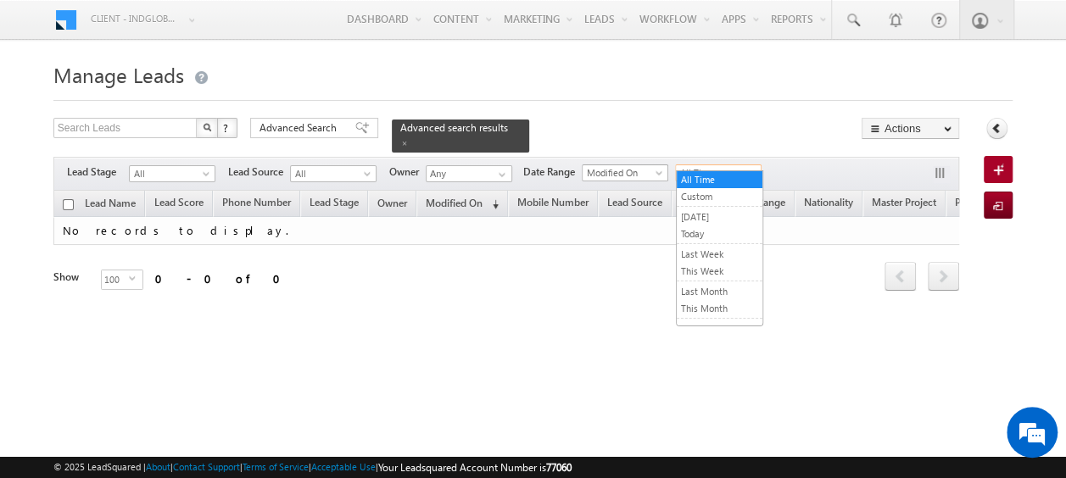
click at [653, 166] on span "Modified On" at bounding box center [623, 172] width 81 height 15
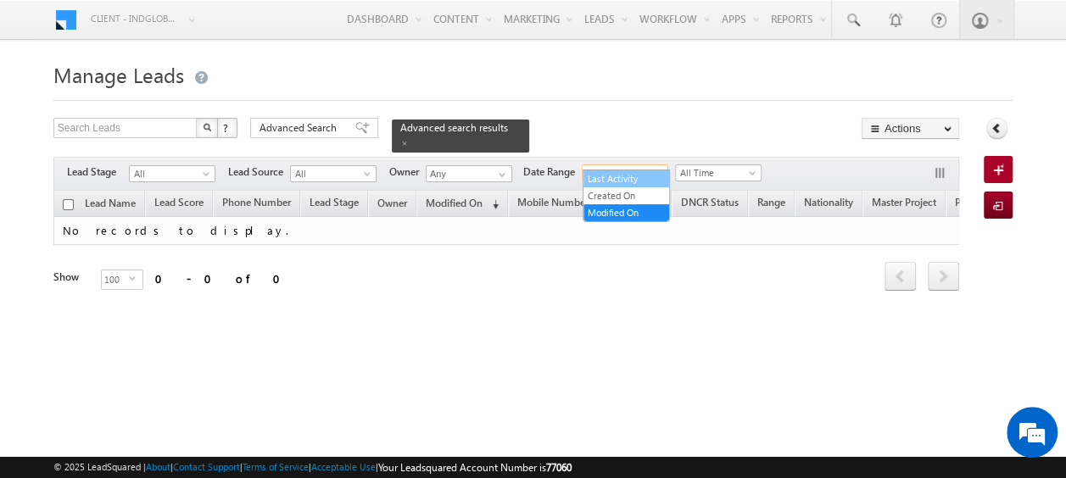
click at [654, 178] on link "Last Activity" at bounding box center [627, 178] width 86 height 15
click at [720, 165] on span "All Time" at bounding box center [716, 172] width 81 height 15
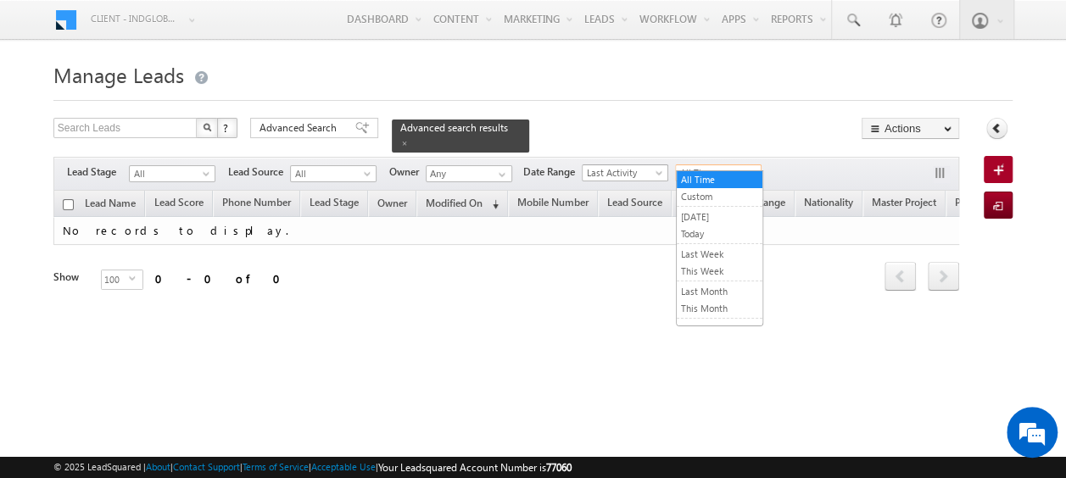
click at [637, 165] on span "Last Activity" at bounding box center [623, 172] width 81 height 15
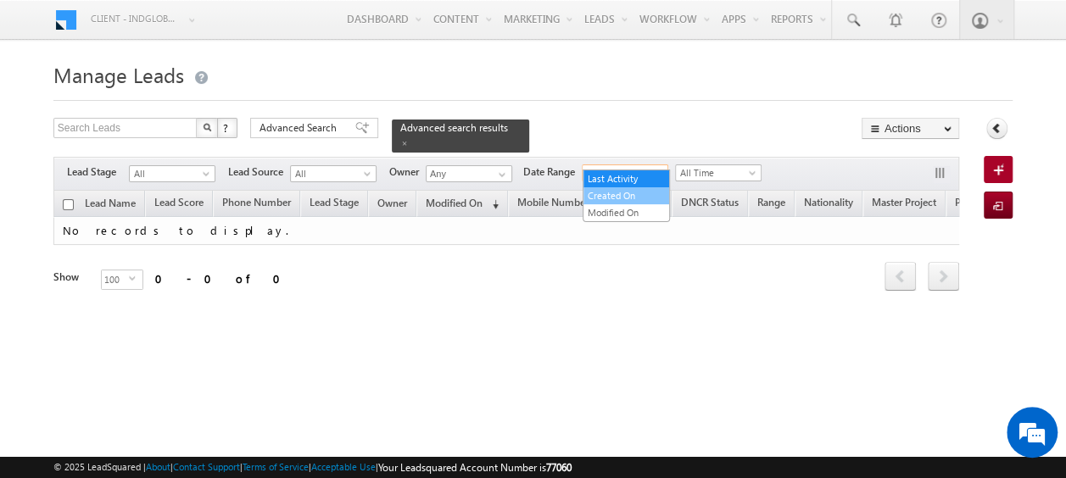
click at [651, 195] on link "Created On" at bounding box center [627, 195] width 86 height 15
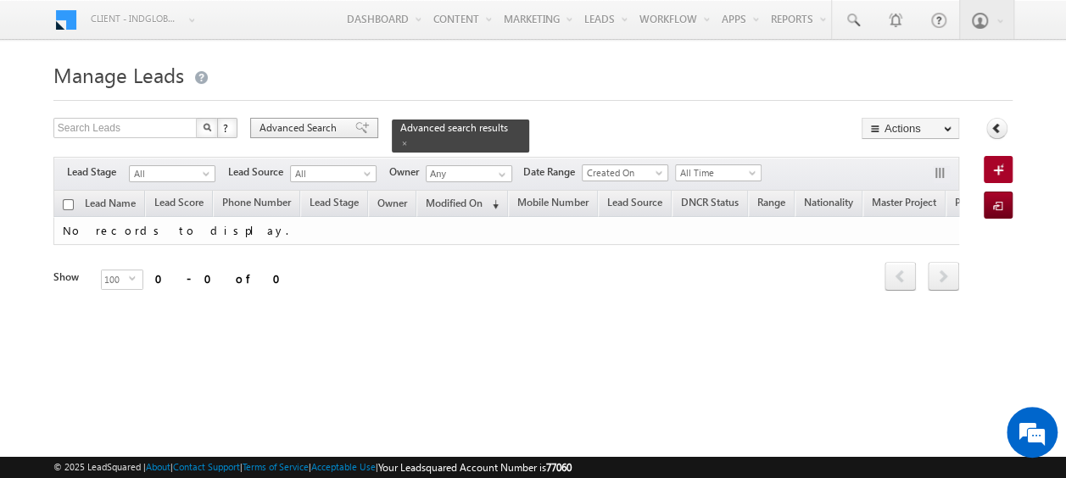
click at [298, 127] on span "Advanced Search" at bounding box center [301, 127] width 82 height 15
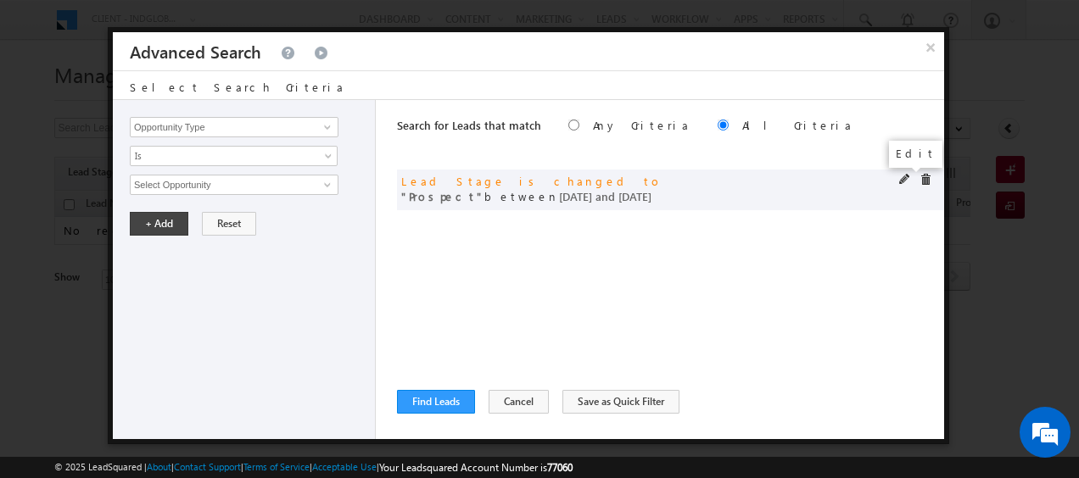
click at [906, 182] on span at bounding box center [905, 180] width 12 height 12
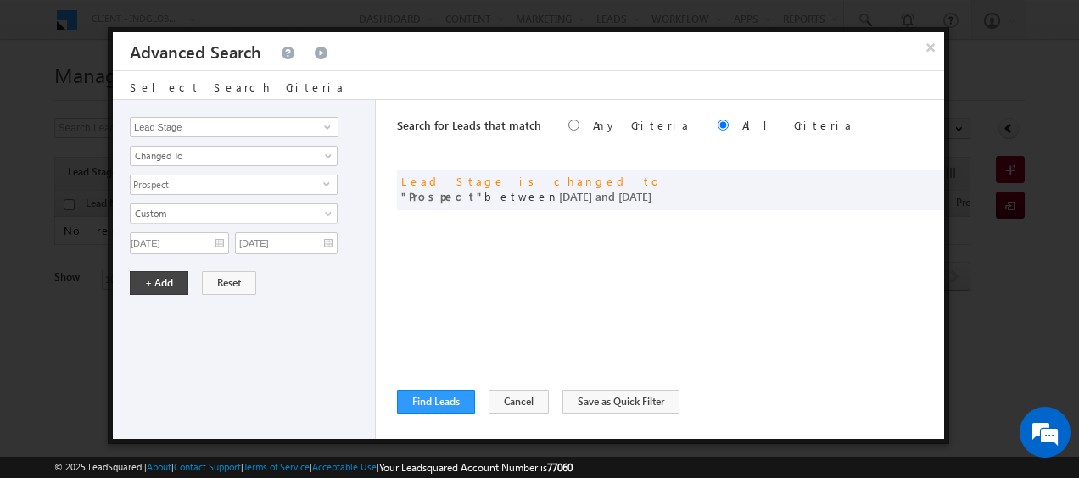
click at [211, 185] on span "Prospect" at bounding box center [227, 185] width 193 height 19
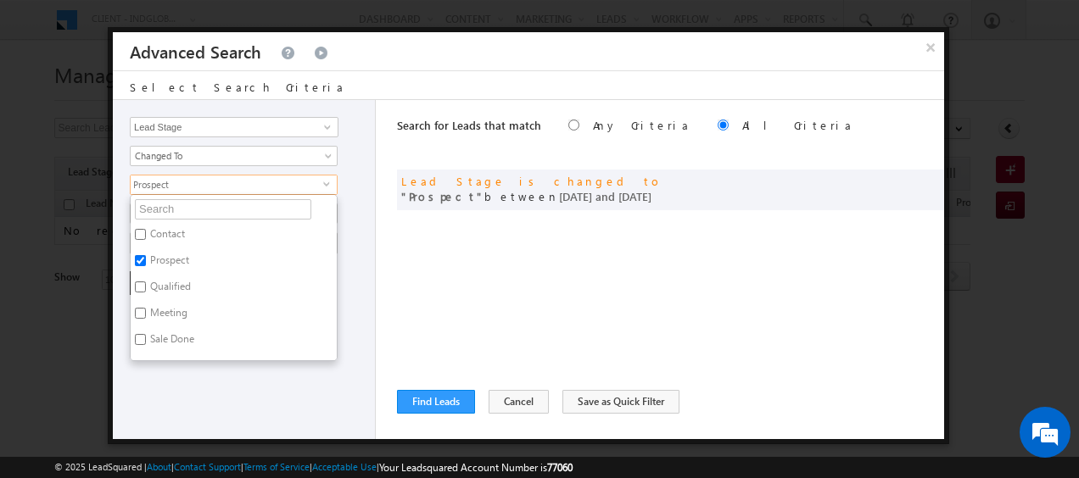
click at [211, 185] on span "Prospect" at bounding box center [227, 185] width 193 height 19
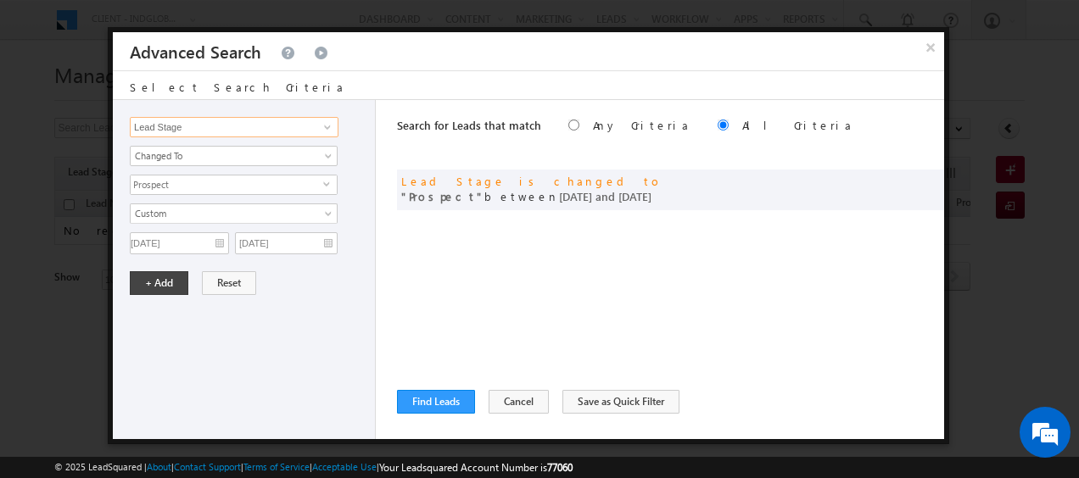
click at [193, 125] on input "Lead Stage" at bounding box center [234, 127] width 209 height 20
click at [201, 146] on link "Lead Activity" at bounding box center [234, 147] width 209 height 20
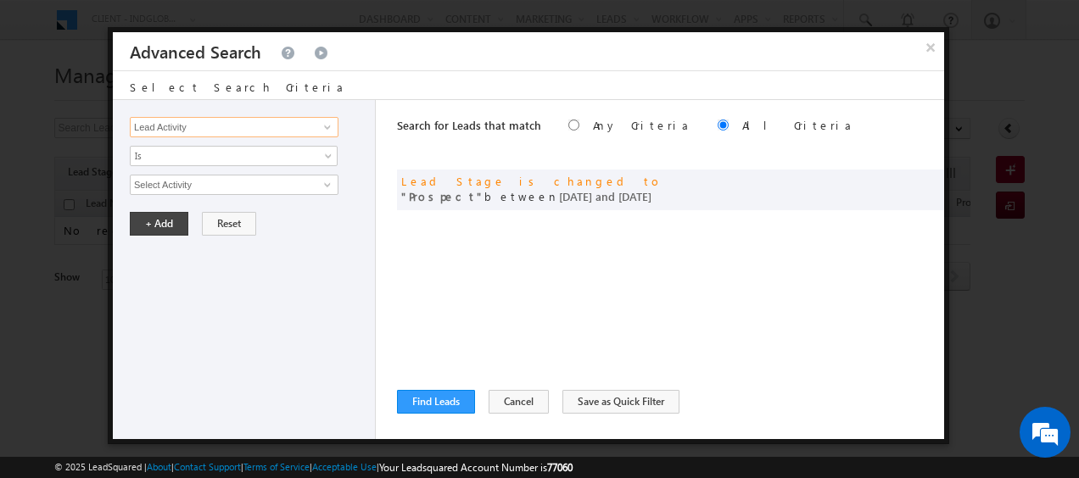
type input "Lead Activity"
click at [183, 179] on input "Select Activity" at bounding box center [234, 185] width 209 height 20
click at [328, 184] on span at bounding box center [328, 185] width 14 height 14
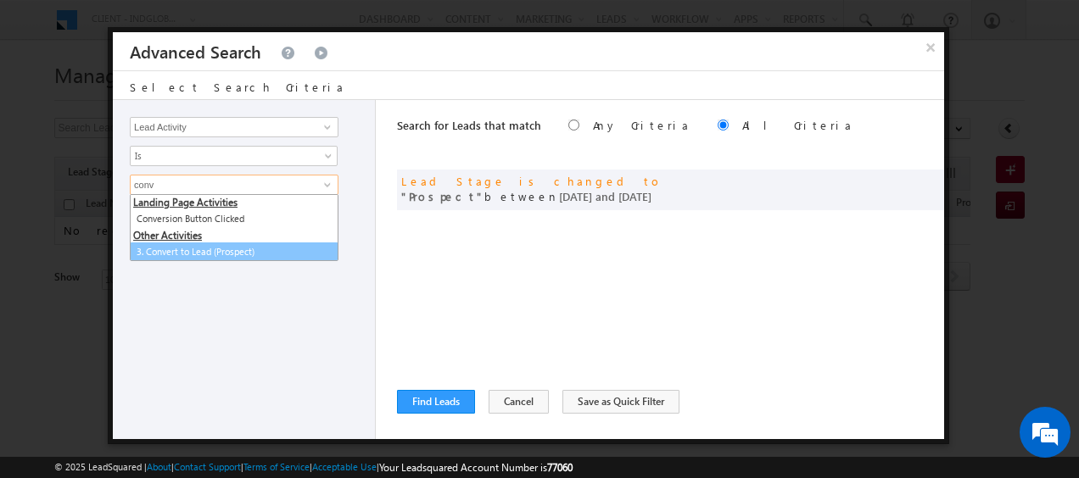
click at [227, 248] on link "3. Convert to Lead (Prospect)" at bounding box center [234, 253] width 209 height 20
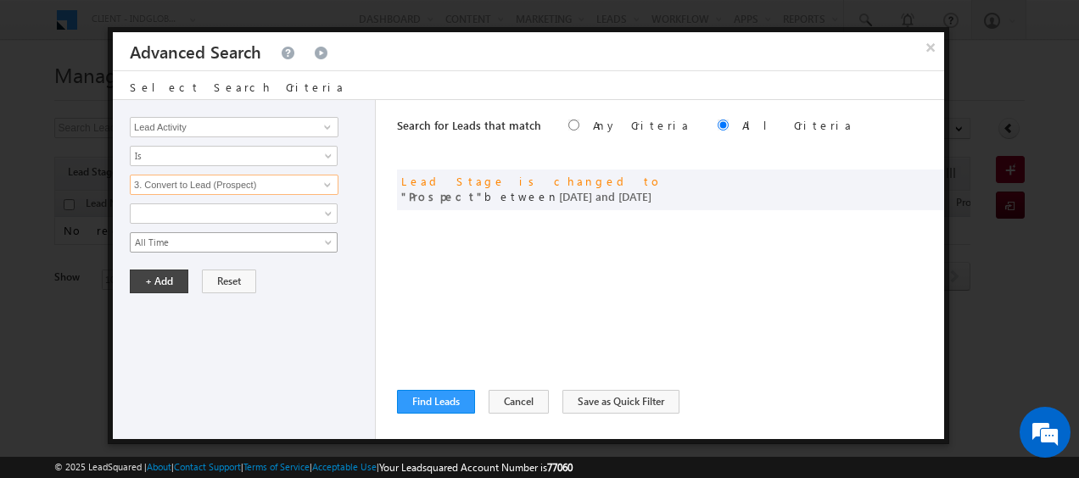
type input "3. Convert to Lead (Prospect)"
click at [209, 239] on span "All Time" at bounding box center [223, 242] width 184 height 15
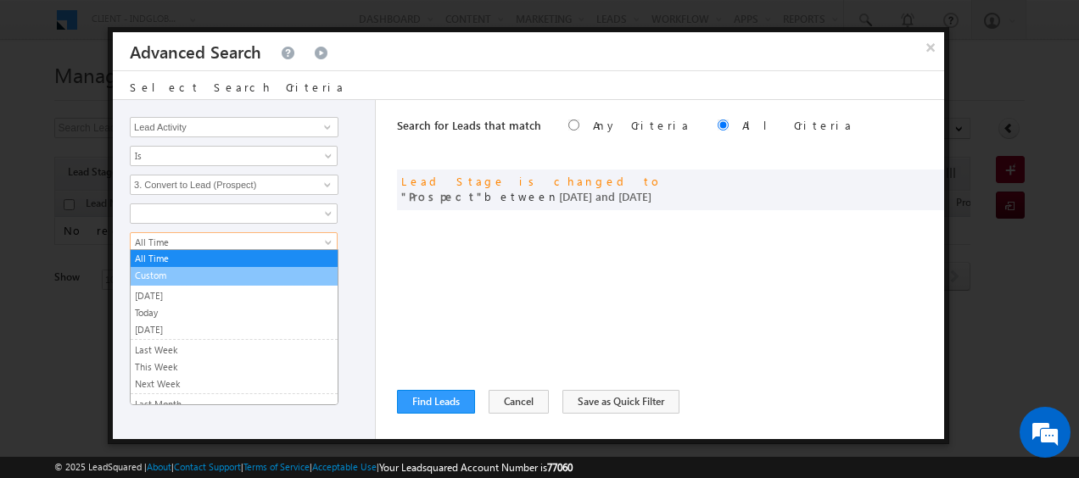
click at [207, 274] on link "Custom" at bounding box center [234, 275] width 207 height 15
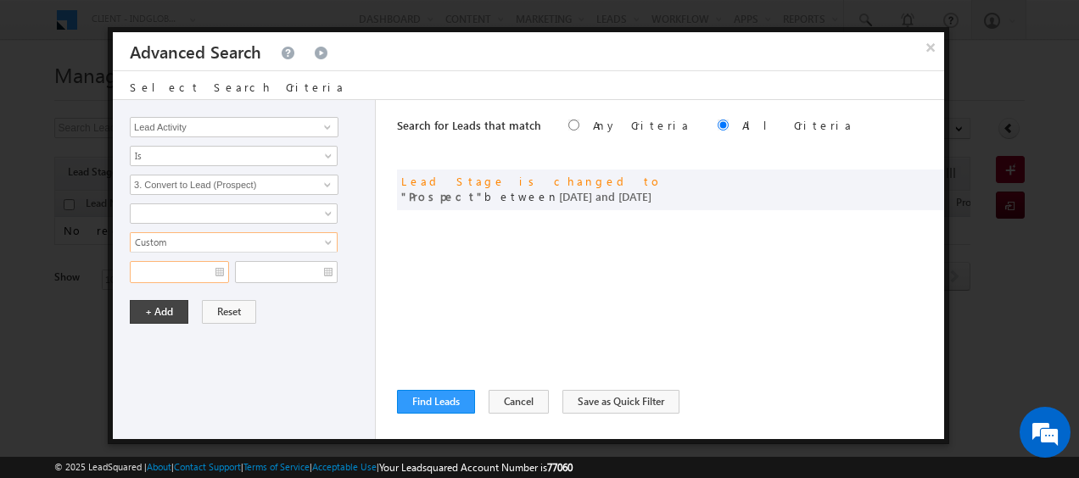
click at [185, 265] on input "text" at bounding box center [179, 272] width 99 height 22
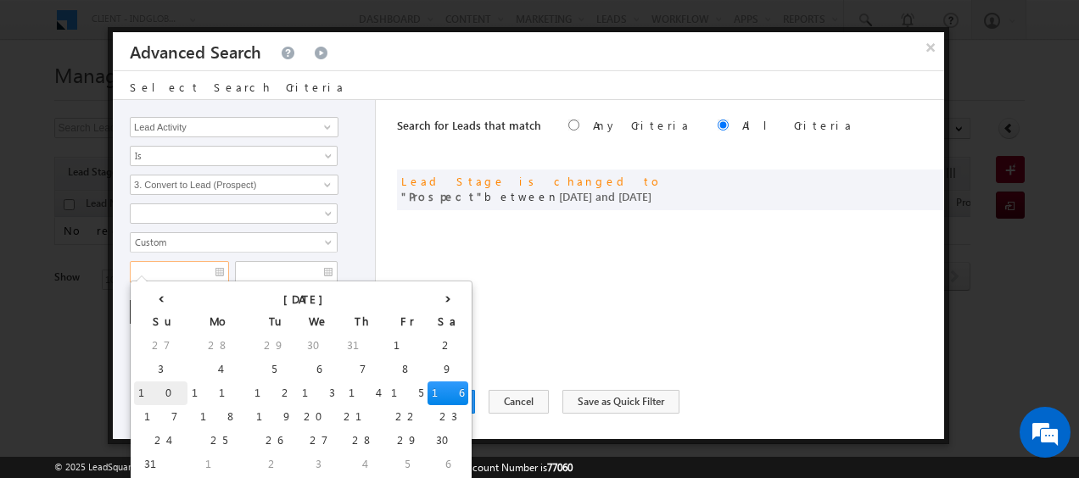
click at [149, 392] on td "10" at bounding box center [160, 394] width 53 height 24
type input "10/08/2025"
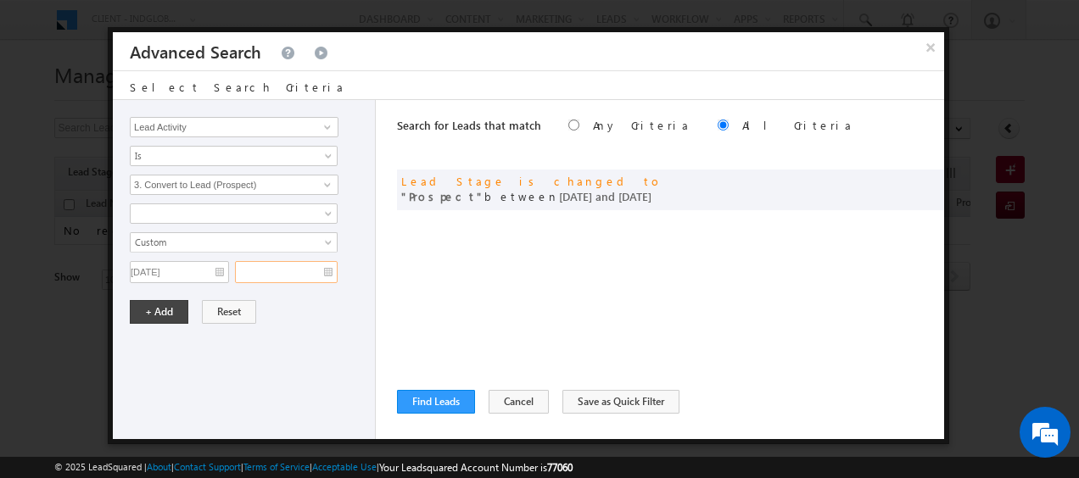
click at [302, 270] on input "text" at bounding box center [286, 272] width 103 height 22
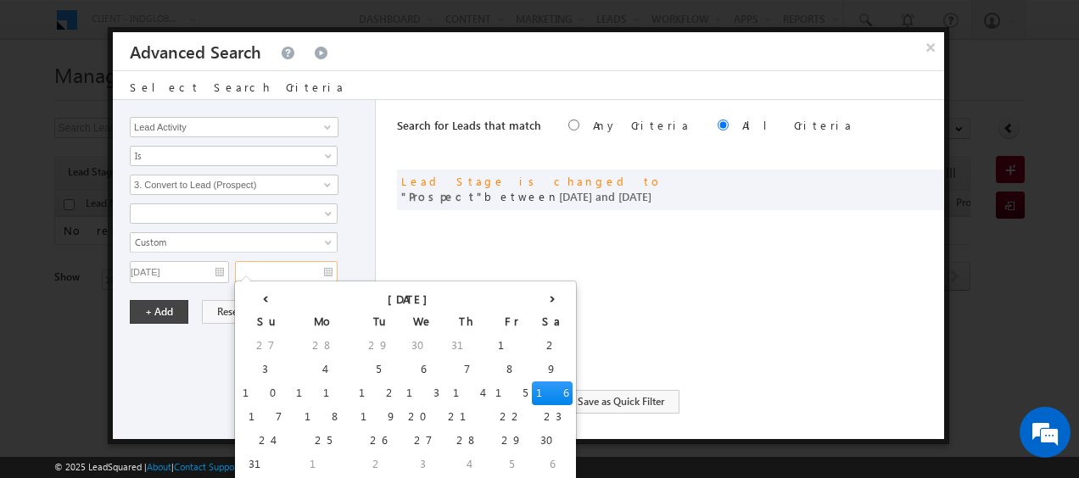
click at [532, 400] on td "16" at bounding box center [552, 394] width 41 height 24
type input "16/08/2025"
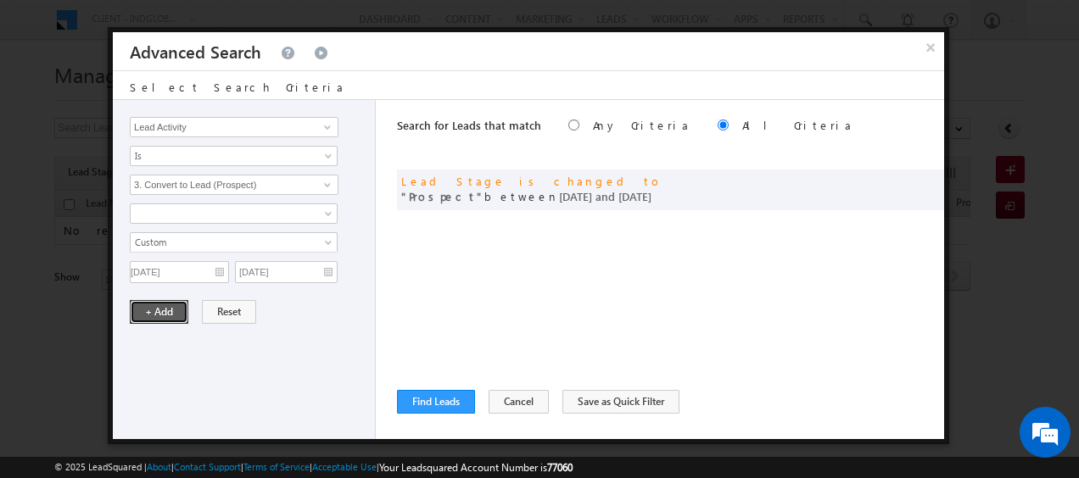
click at [156, 300] on button "+ Add" at bounding box center [159, 312] width 59 height 24
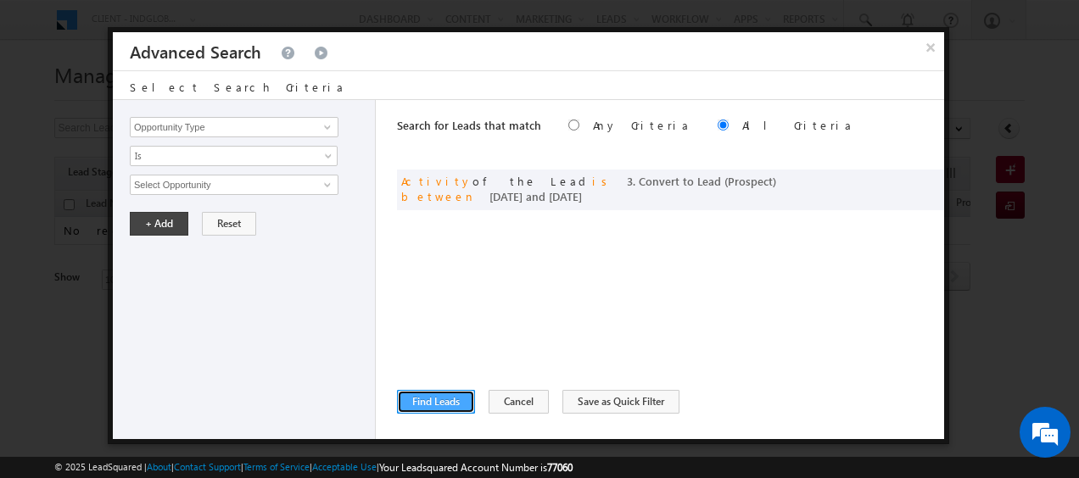
click at [431, 404] on button "Find Leads" at bounding box center [436, 402] width 78 height 24
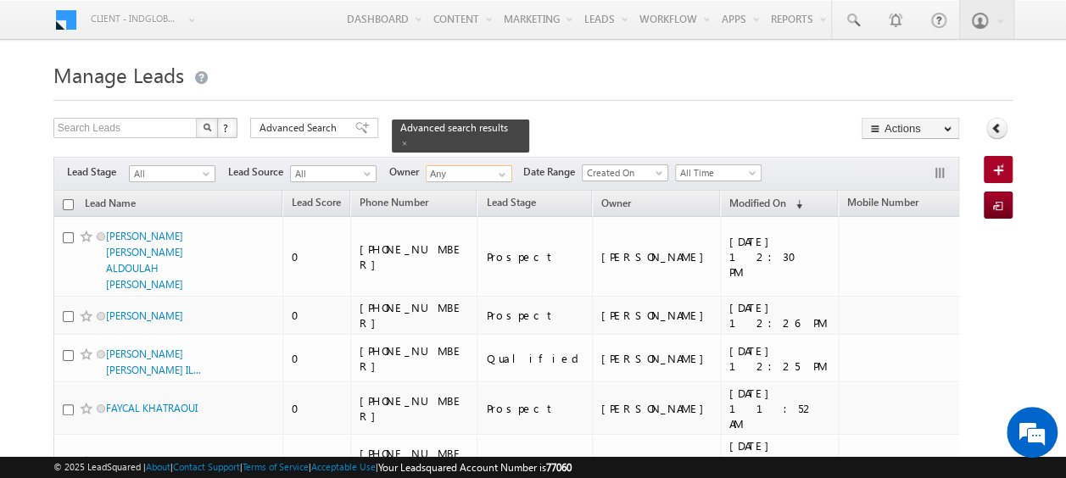
click at [484, 165] on input "Any" at bounding box center [469, 173] width 87 height 17
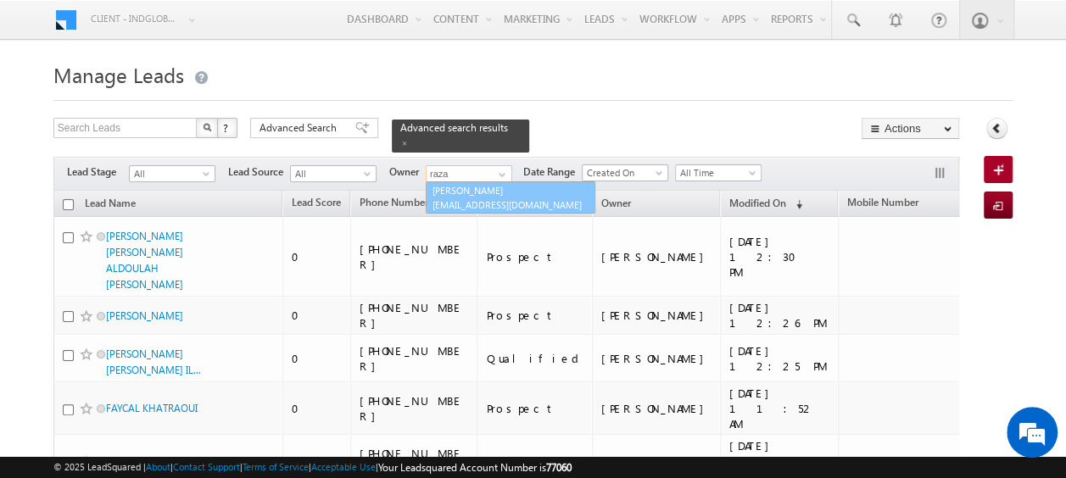
click at [487, 182] on link "Shaik Razak shaik.razak@indglobal.ae" at bounding box center [511, 198] width 170 height 32
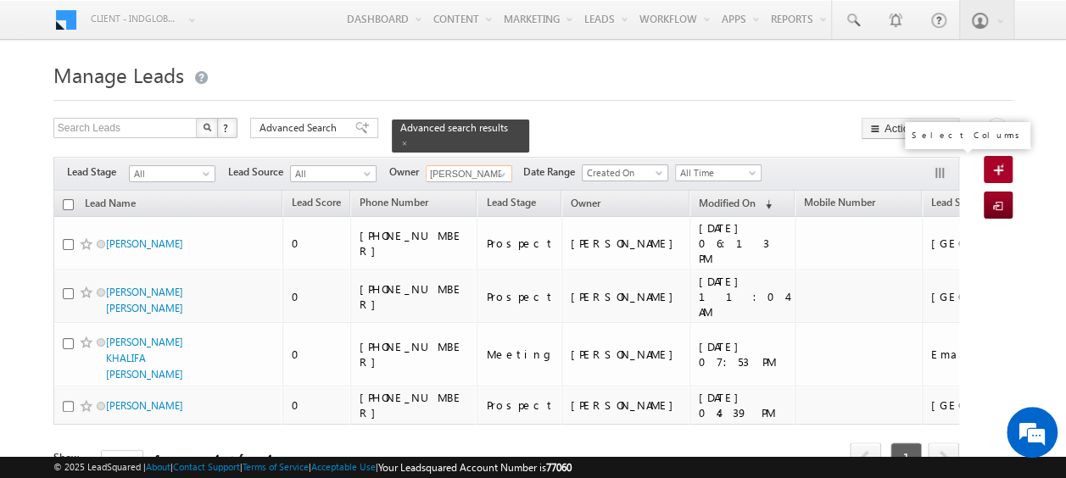
type input "[PERSON_NAME]"
click at [948, 167] on button "button" at bounding box center [941, 174] width 17 height 17
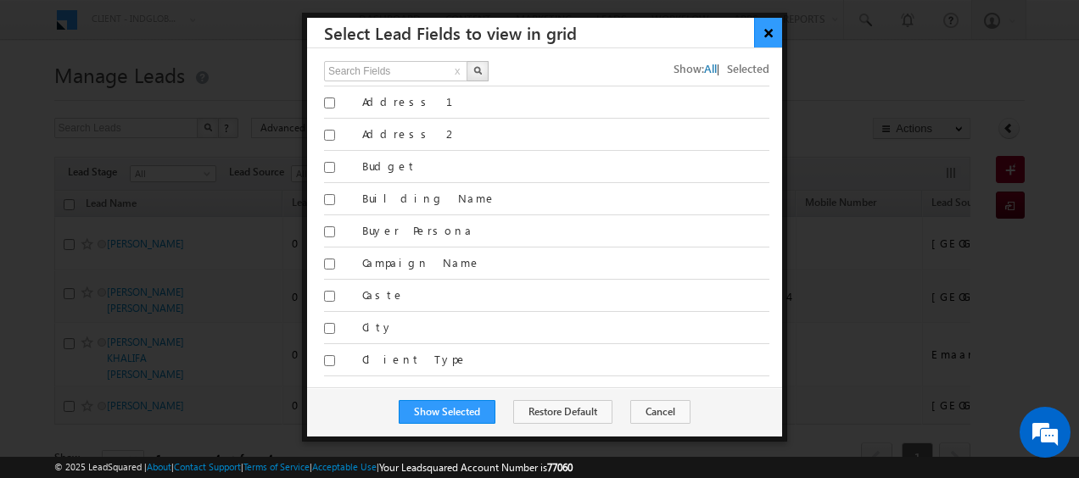
click at [766, 32] on button "×" at bounding box center [768, 33] width 28 height 30
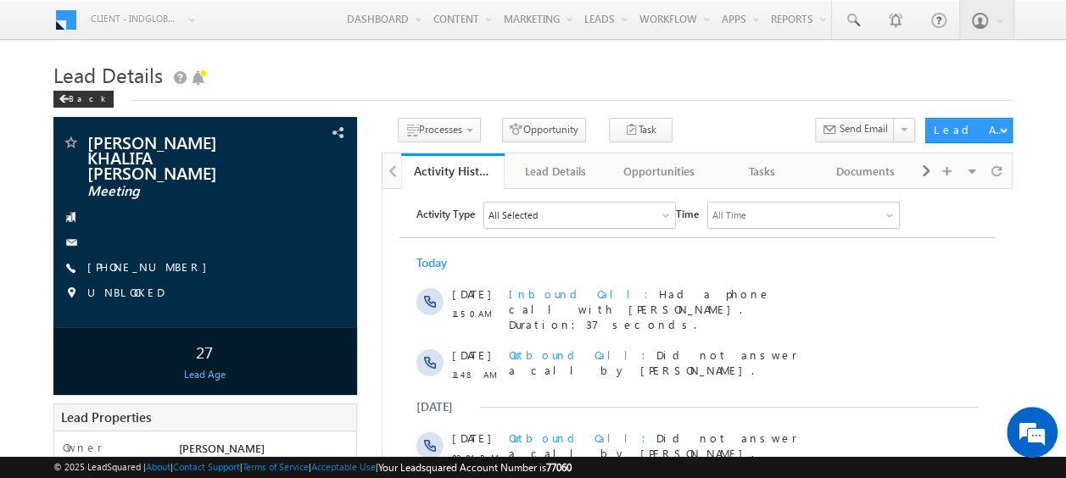
click at [802, 75] on h1 "Lead Details" at bounding box center [532, 73] width 959 height 33
